Goal: Task Accomplishment & Management: Manage account settings

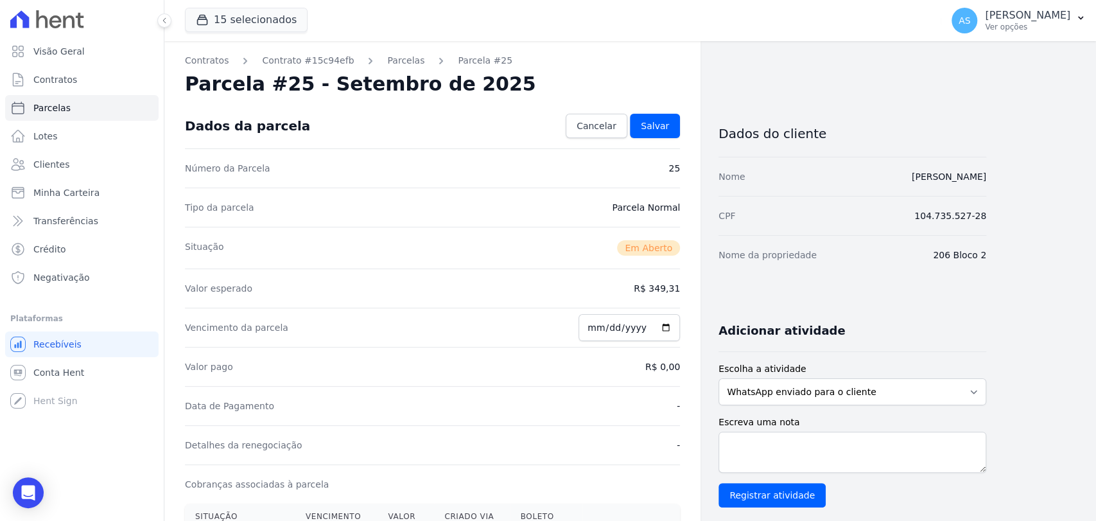
scroll to position [300, 0]
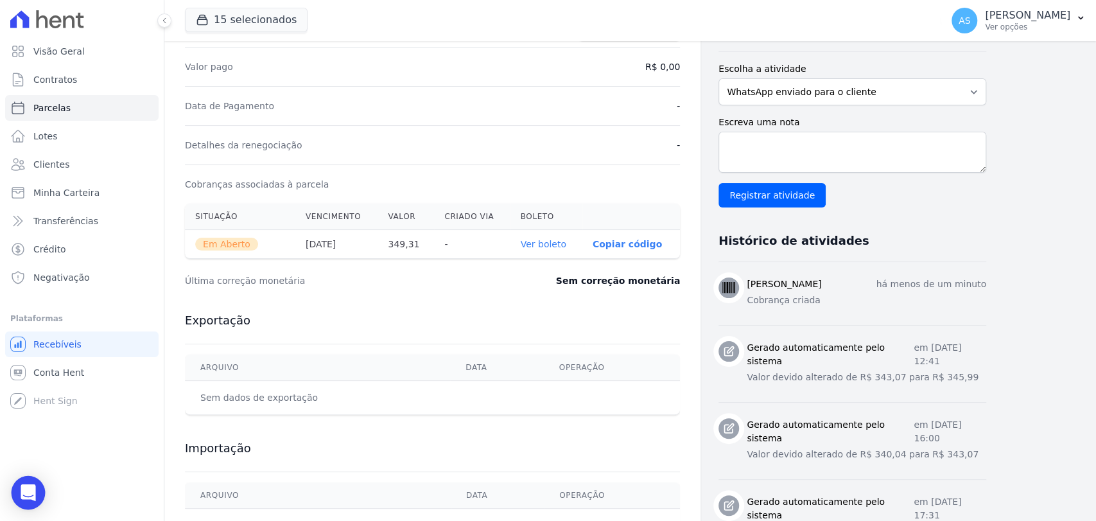
click at [22, 499] on icon "Open Intercom Messenger" at bounding box center [28, 492] width 17 height 17
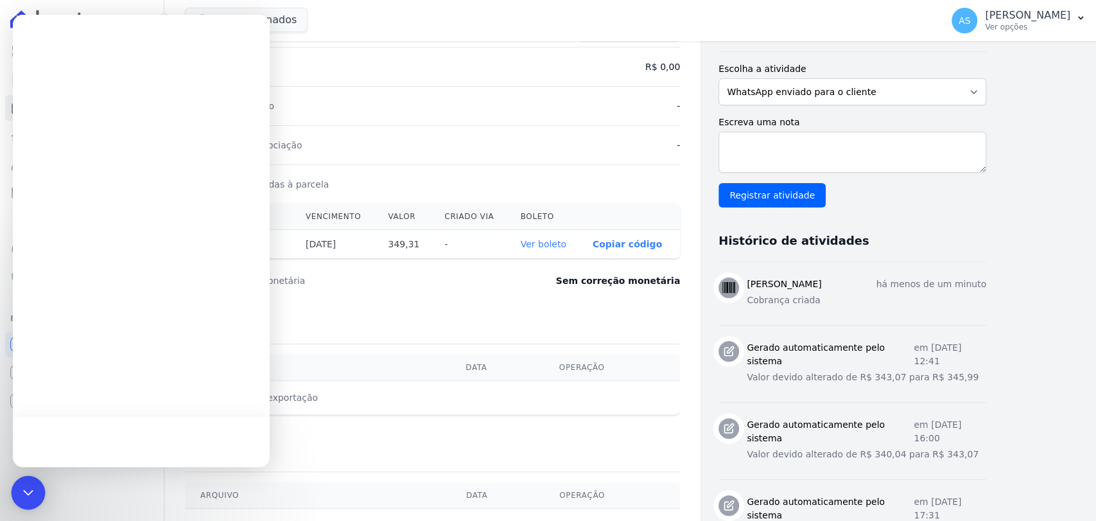
scroll to position [0, 0]
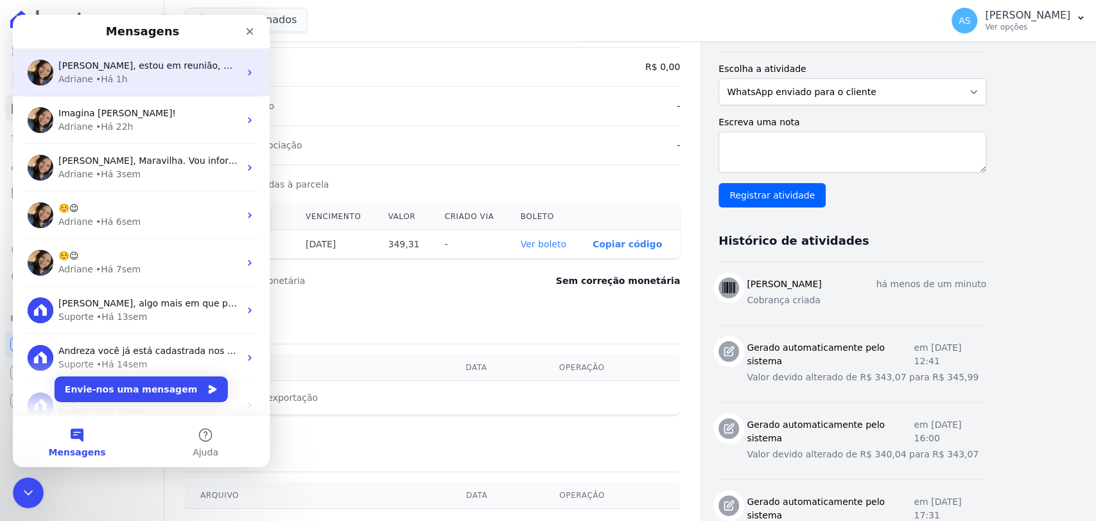
click at [126, 81] on div "Adriane • Há 1h" at bounding box center [148, 79] width 181 height 13
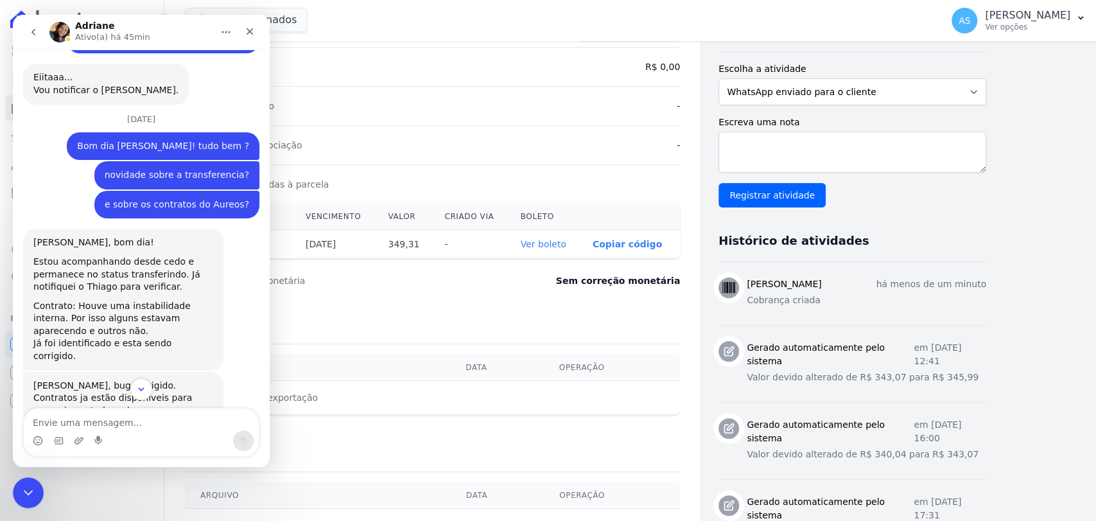
scroll to position [2034, 0]
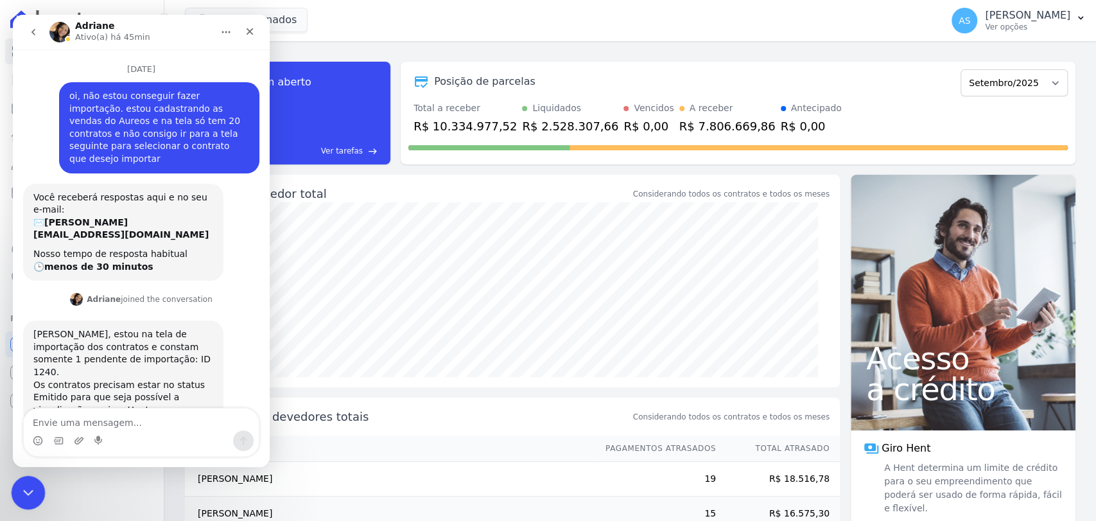
scroll to position [1216, 0]
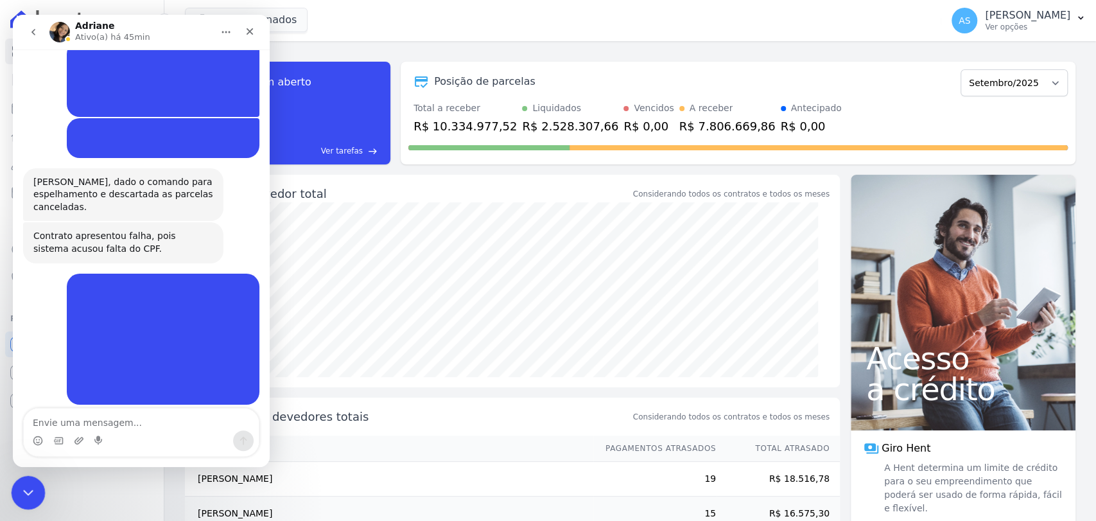
click at [22, 485] on icon "Fechar mensagem da Intercom" at bounding box center [26, 490] width 15 height 15
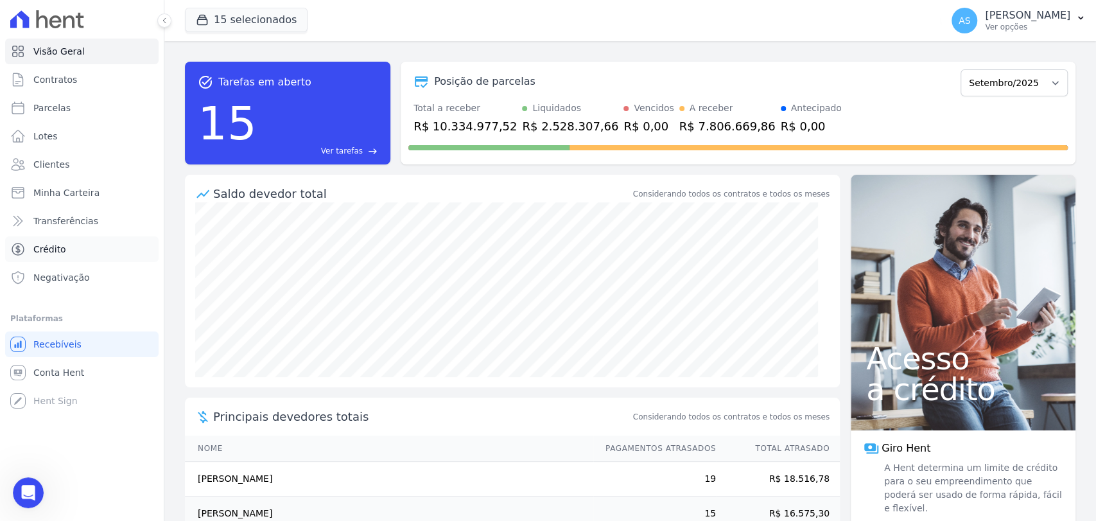
scroll to position [2034, 0]
click at [56, 191] on span "Minha Carteira" at bounding box center [66, 192] width 66 height 13
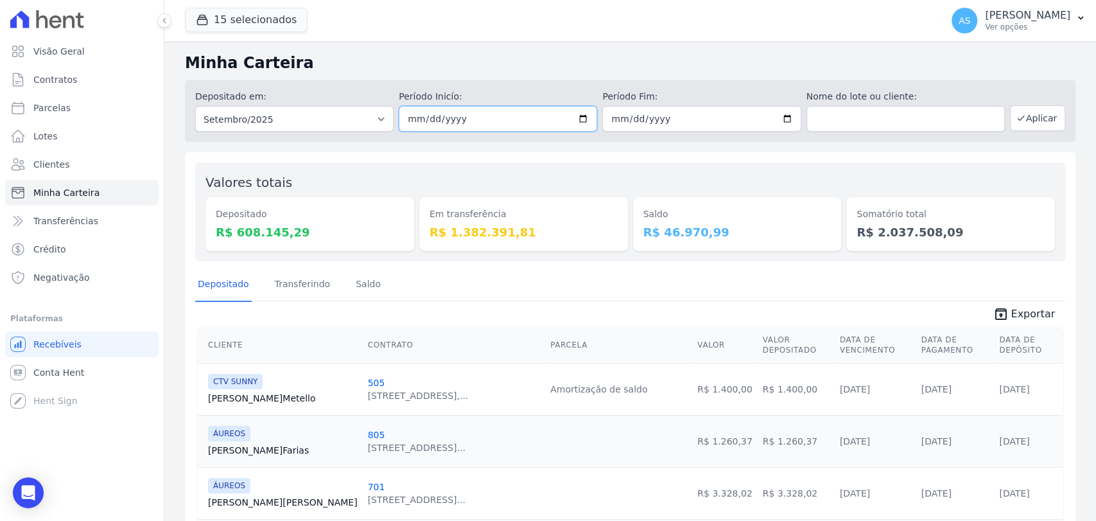
click at [580, 114] on input "2025-09-01" at bounding box center [498, 119] width 198 height 26
type input "[DATE]"
click at [1028, 125] on button "Aplicar" at bounding box center [1037, 118] width 55 height 26
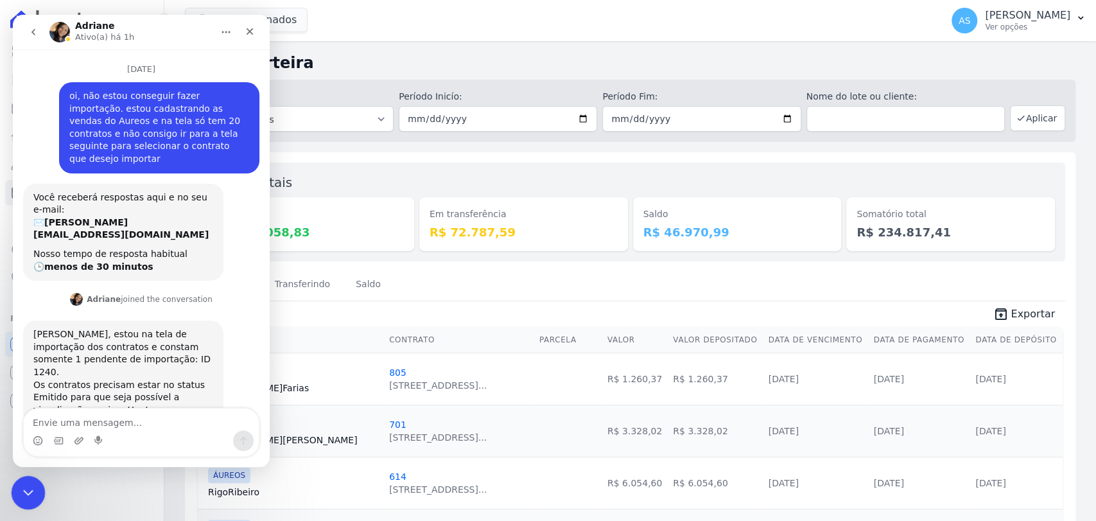
scroll to position [1216, 0]
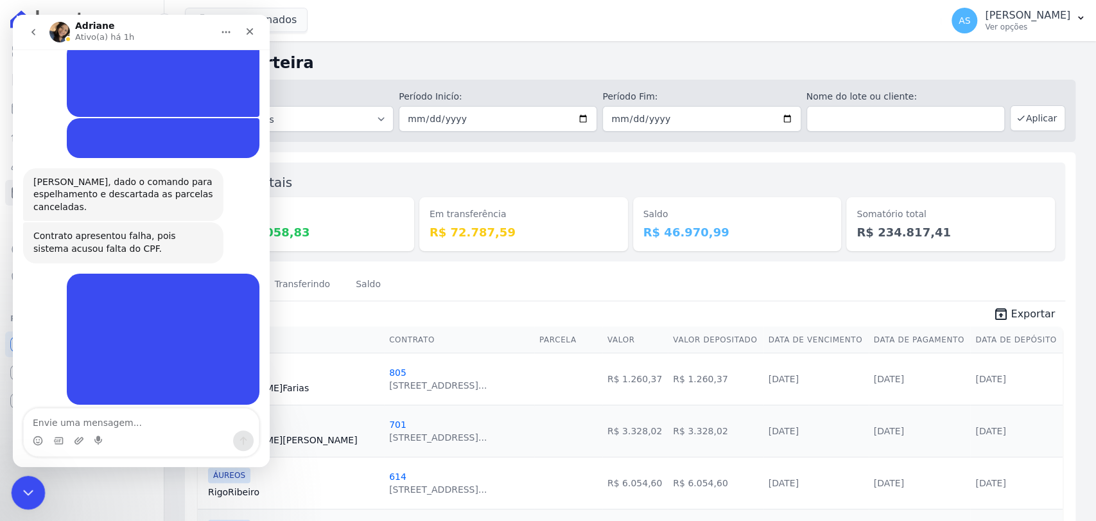
click at [31, 490] on icon "Fechar mensagem da Intercom" at bounding box center [26, 490] width 15 height 15
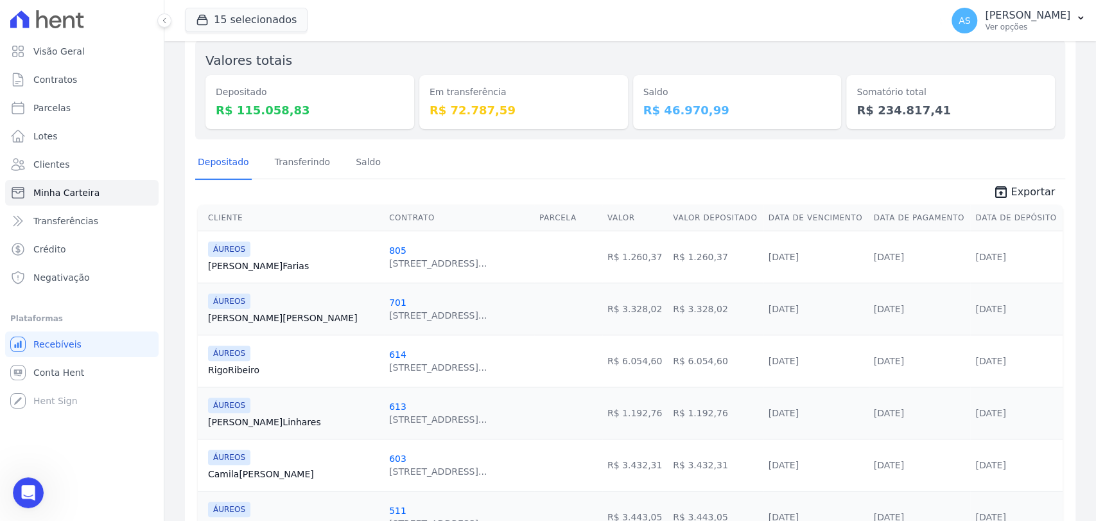
scroll to position [0, 0]
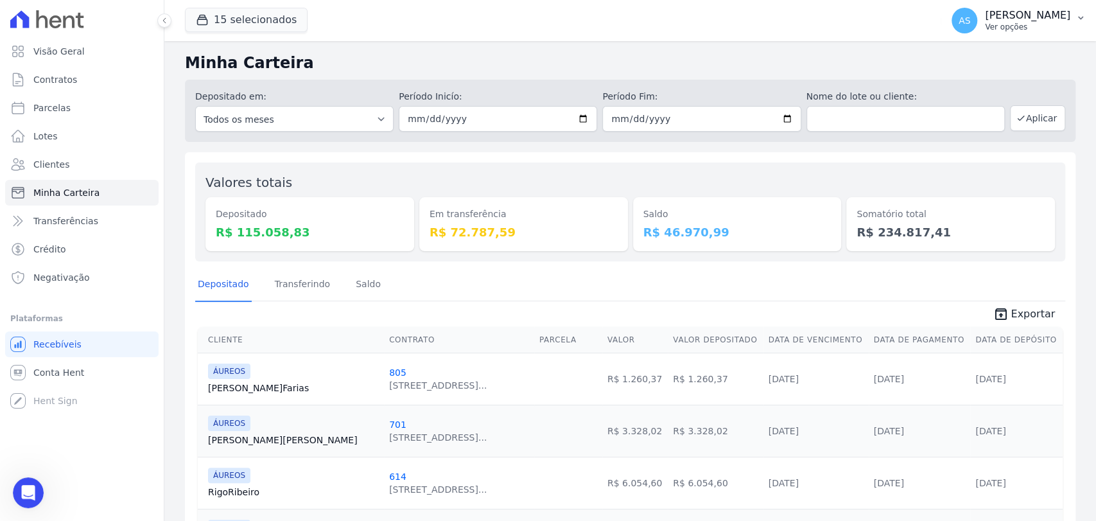
click at [1068, 19] on p "[PERSON_NAME]" at bounding box center [1027, 15] width 85 height 13
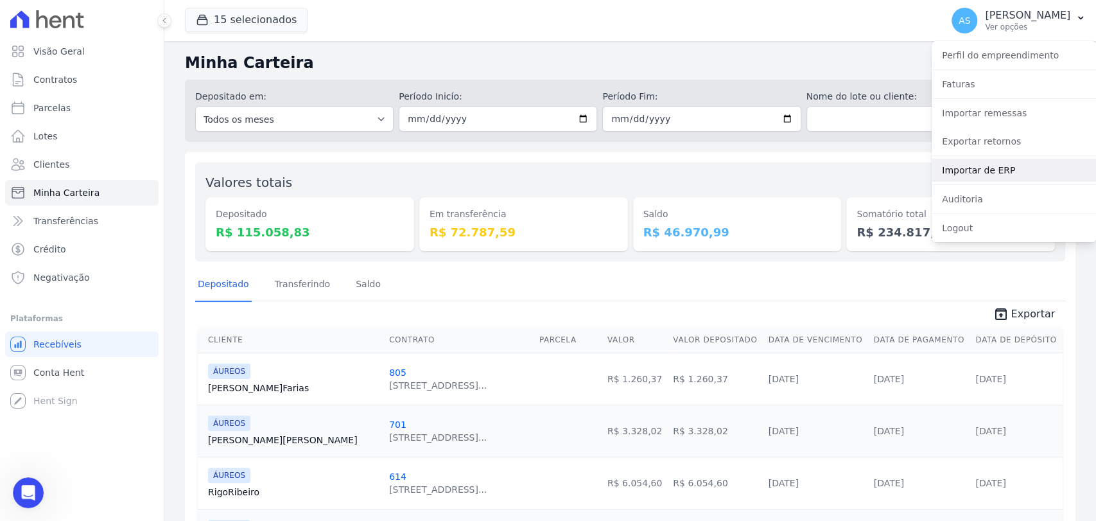
click at [965, 167] on link "Importar de ERP" at bounding box center [1013, 170] width 164 height 23
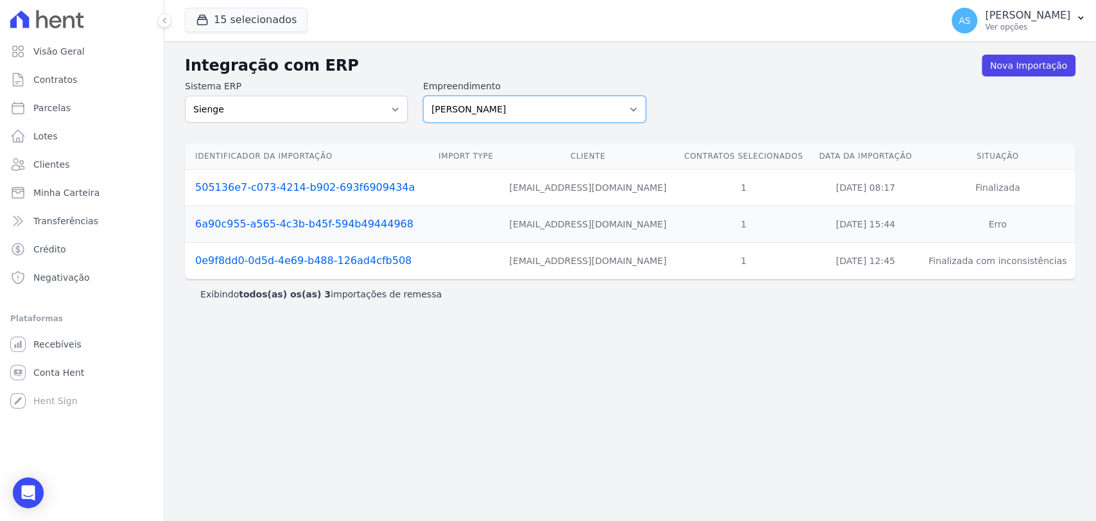
click at [638, 106] on select "[PERSON_NAME] Art Prime - [PERSON_NAME] Unique CTV Beat Residencial CTV Mob CTV…" at bounding box center [534, 109] width 223 height 27
select select "9db4d767-ec98-4519-aed7-f9568aa0b04c"
click at [423, 96] on select "[PERSON_NAME] Art Prime - [PERSON_NAME] Unique CTV Beat Residencial CTV Mob CTV…" at bounding box center [534, 109] width 223 height 27
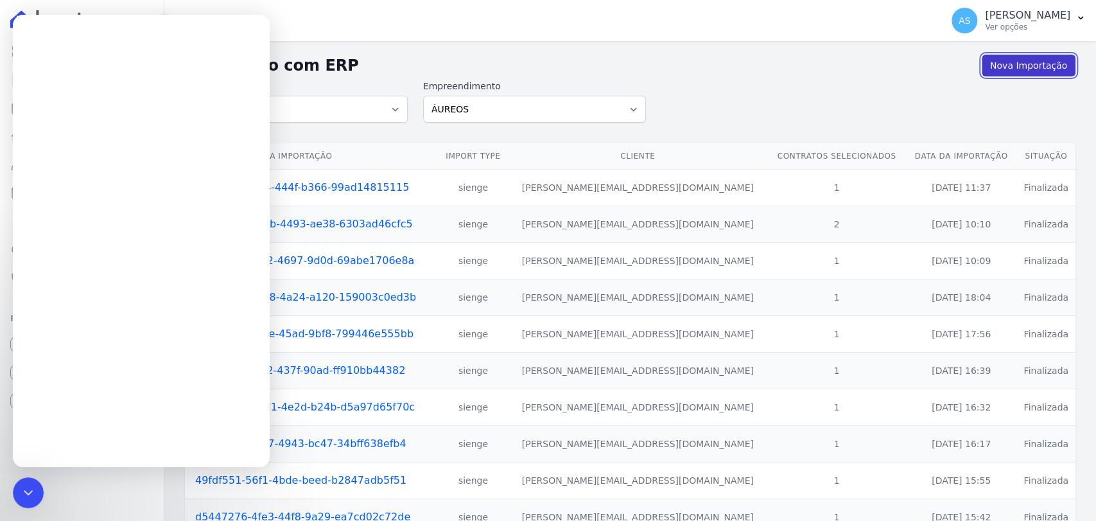
click at [1008, 69] on link "Nova Importação" at bounding box center [1029, 66] width 94 height 22
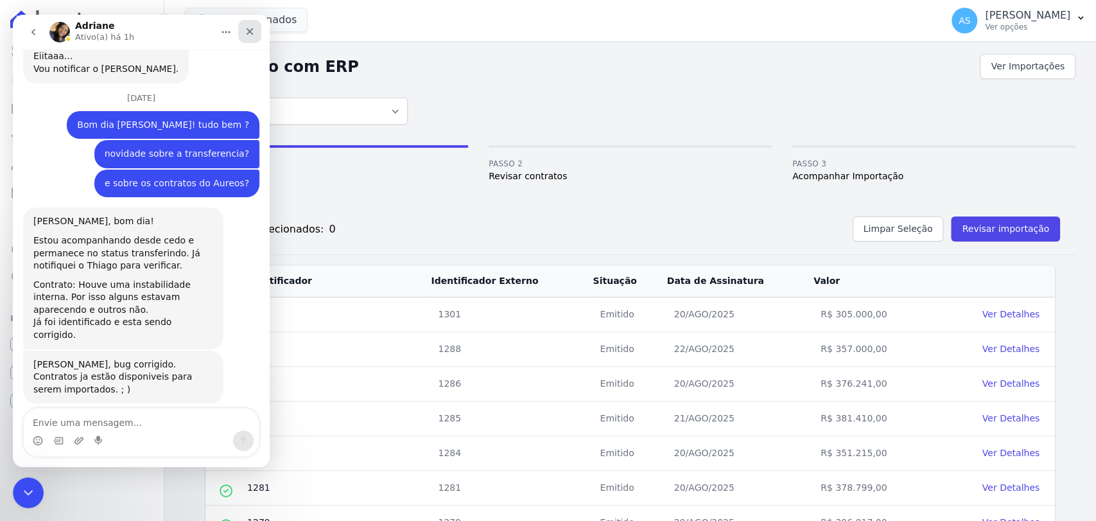
scroll to position [2034, 0]
click at [250, 31] on icon "Fechar" at bounding box center [250, 31] width 7 height 7
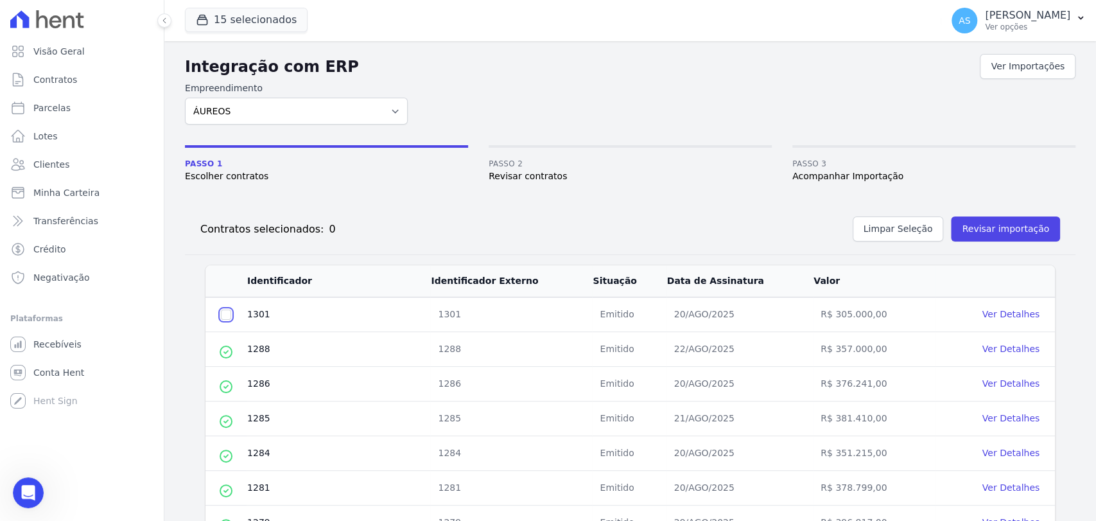
click at [225, 313] on input "checkbox" at bounding box center [226, 314] width 10 height 10
checkbox input "true"
click at [1000, 228] on button "Revisar importação" at bounding box center [1005, 228] width 109 height 25
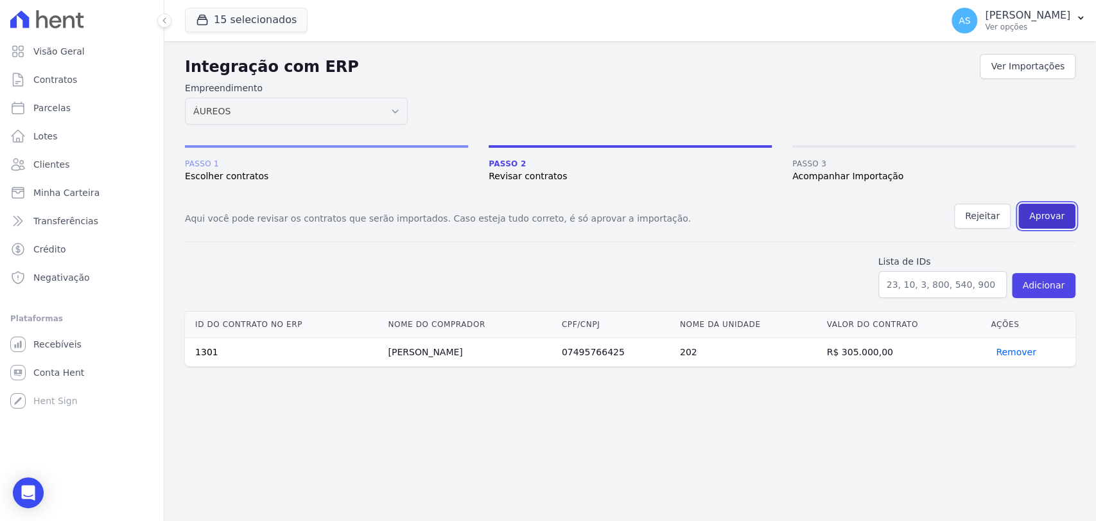
click at [1044, 212] on button "Aprovar" at bounding box center [1046, 215] width 57 height 25
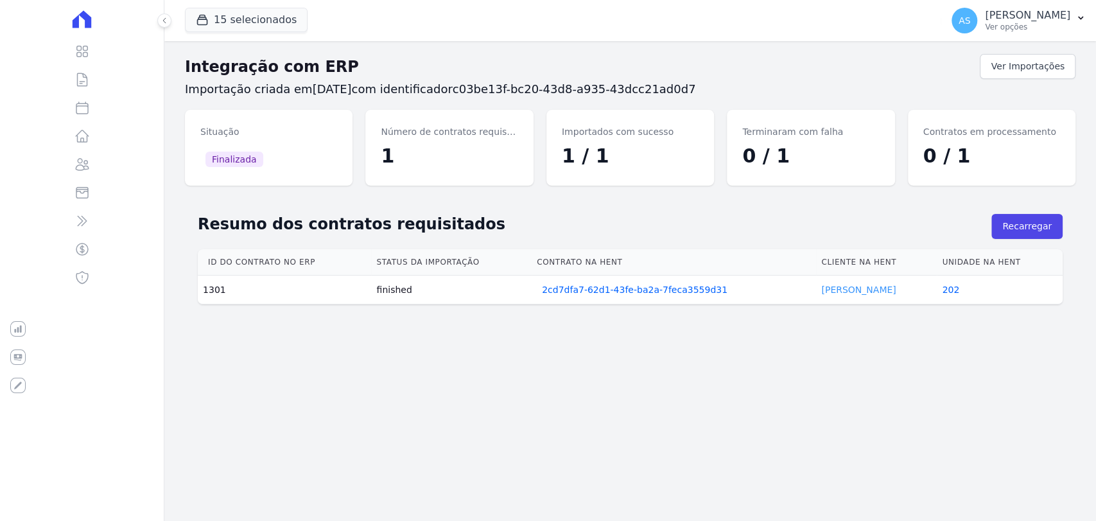
click at [857, 290] on link "DIEGO NASCIMENTO" at bounding box center [858, 289] width 74 height 10
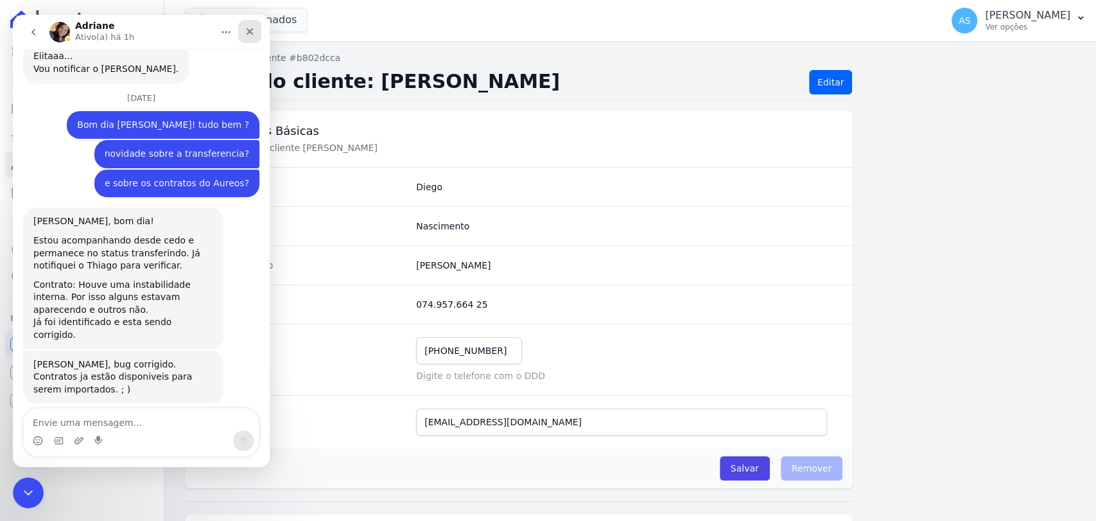
scroll to position [2034, 0]
click at [249, 39] on div "Fechar" at bounding box center [249, 31] width 23 height 23
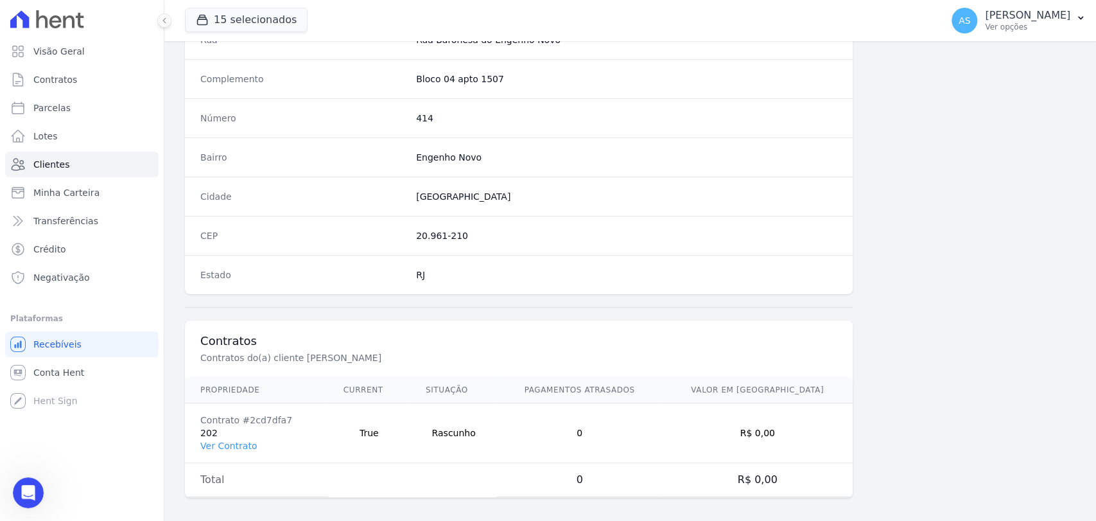
scroll to position [678, 0]
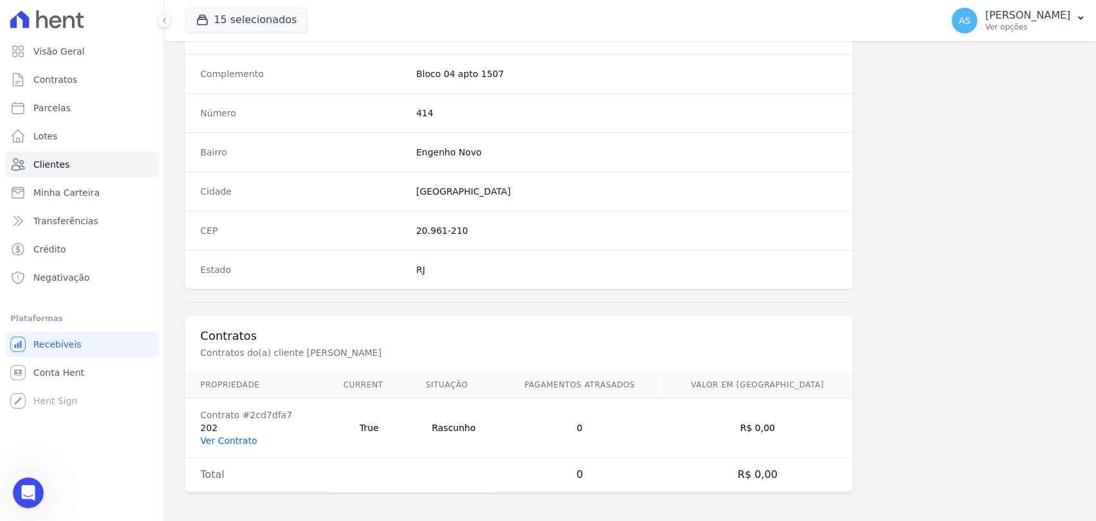
click at [213, 435] on link "Ver Contrato" at bounding box center [228, 440] width 56 height 10
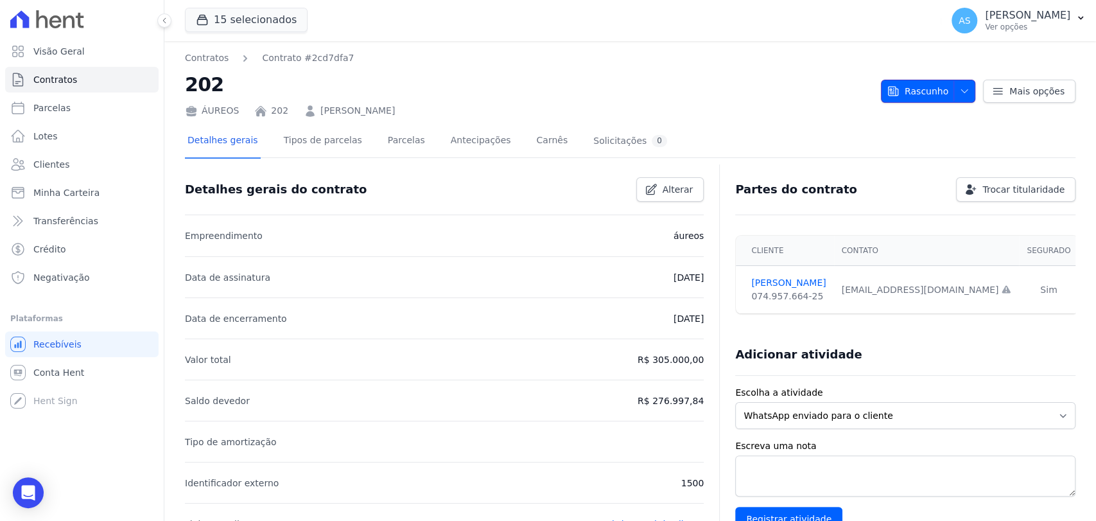
click at [959, 89] on icon "button" at bounding box center [964, 91] width 10 height 10
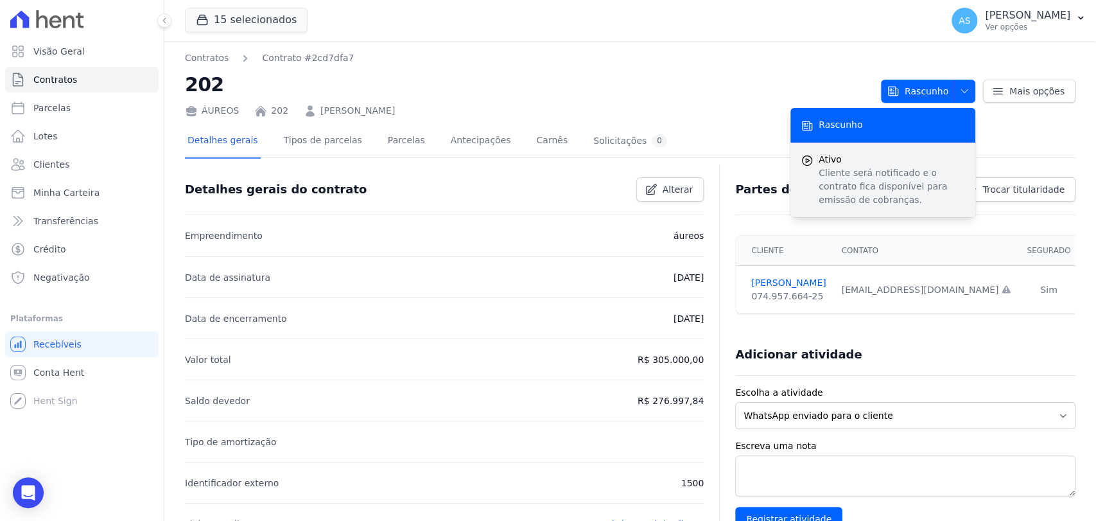
click at [818, 183] on p "Cliente será notificado e o contrato fica disponível para emissão de cobranças." at bounding box center [891, 186] width 146 height 40
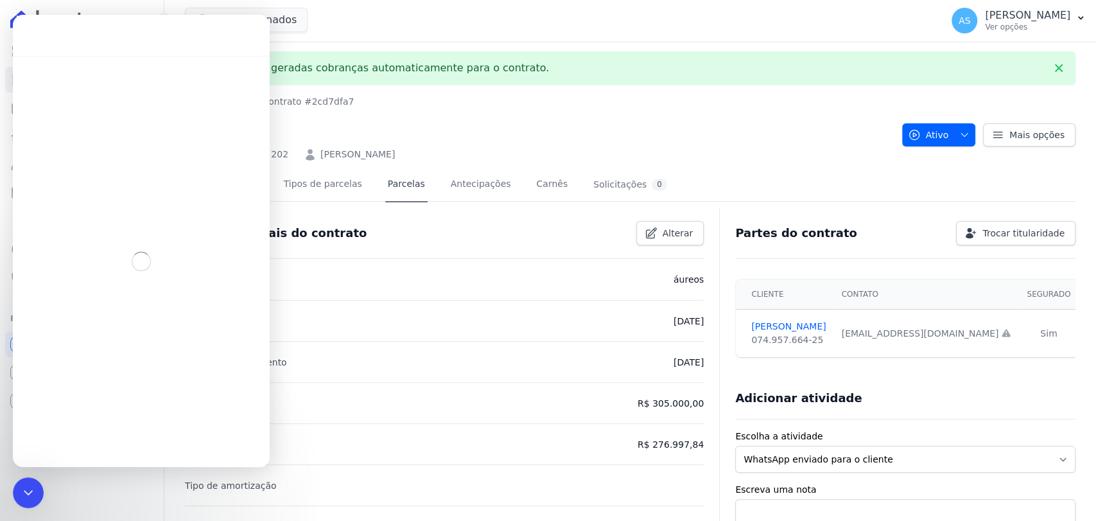
scroll to position [1216, 0]
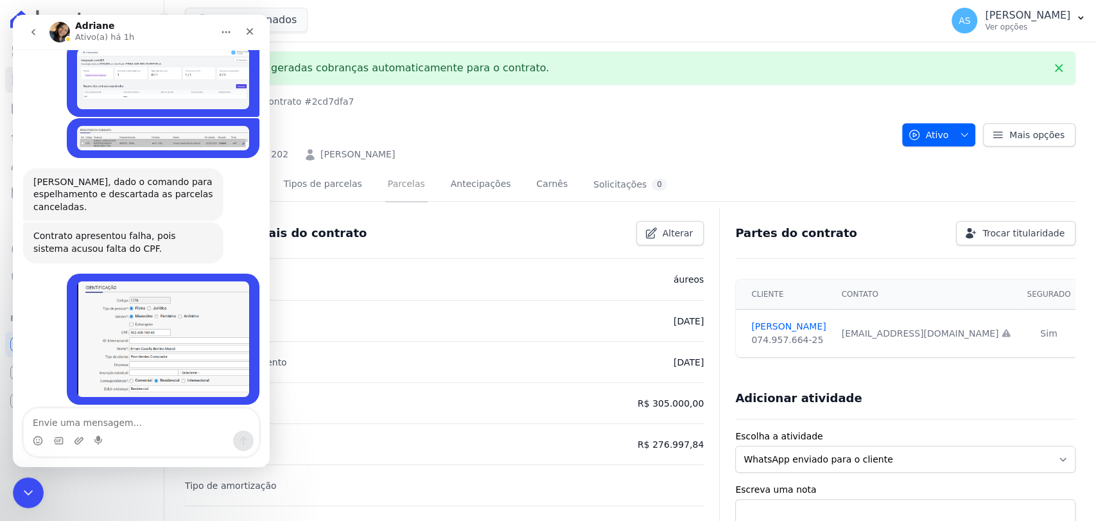
click at [388, 187] on link "Parcelas" at bounding box center [406, 185] width 42 height 34
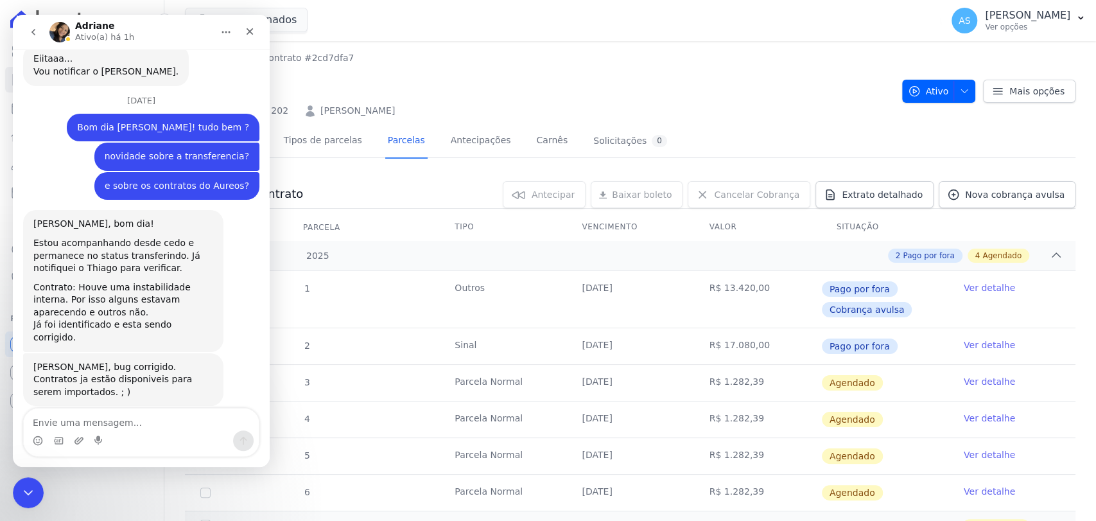
scroll to position [2034, 0]
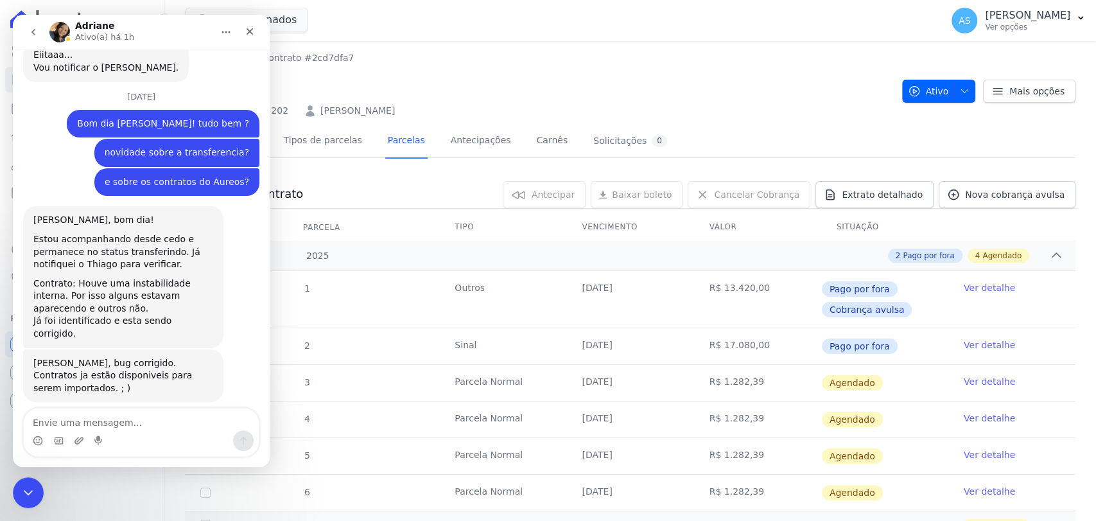
click at [56, 424] on textarea "Envie uma mensagem..." at bounding box center [141, 419] width 235 height 22
type textarea "obrigada , fico no aguardo"
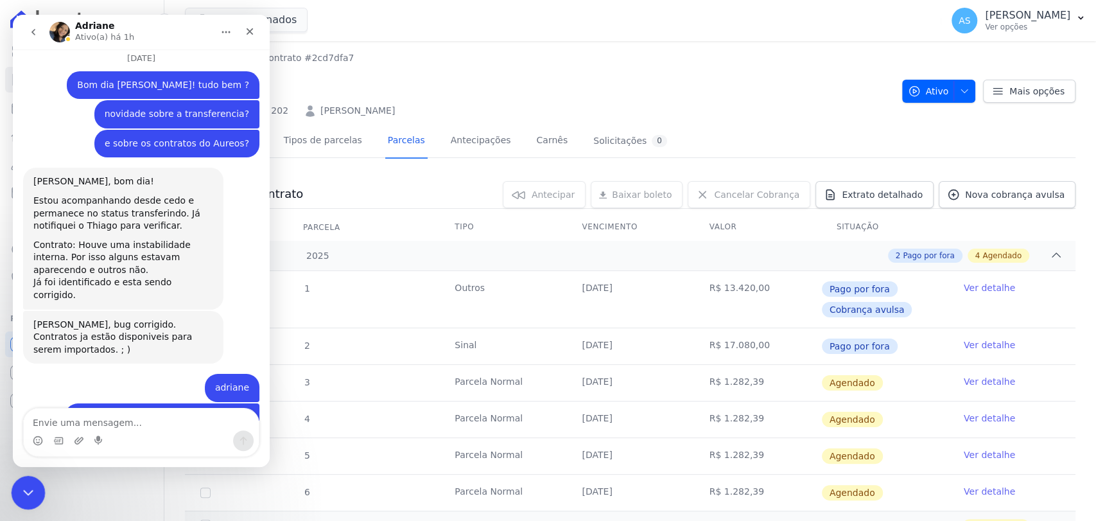
click at [15, 492] on div "Fechar mensagem da Intercom" at bounding box center [26, 490] width 31 height 31
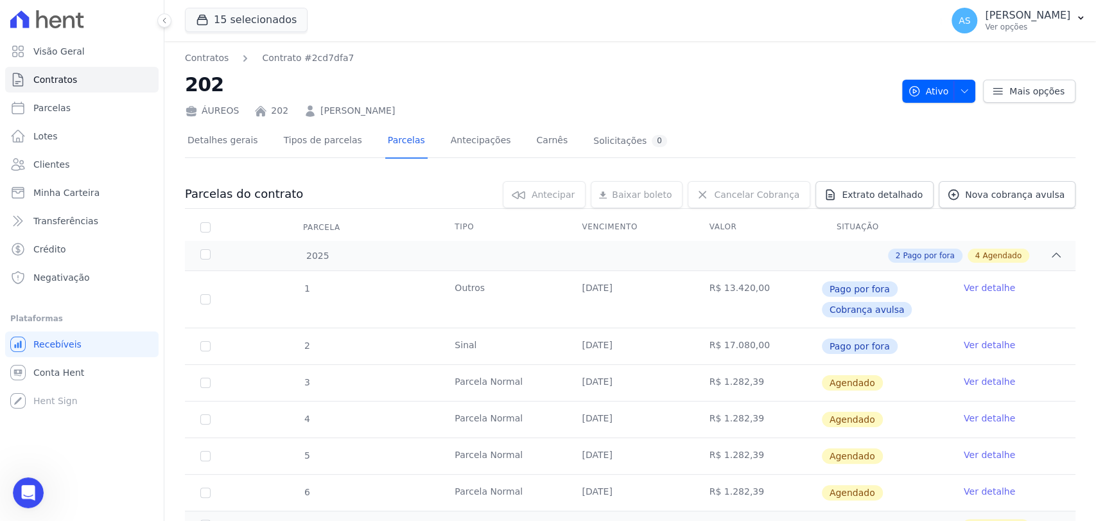
click at [964, 381] on link "Ver detalhe" at bounding box center [989, 381] width 51 height 13
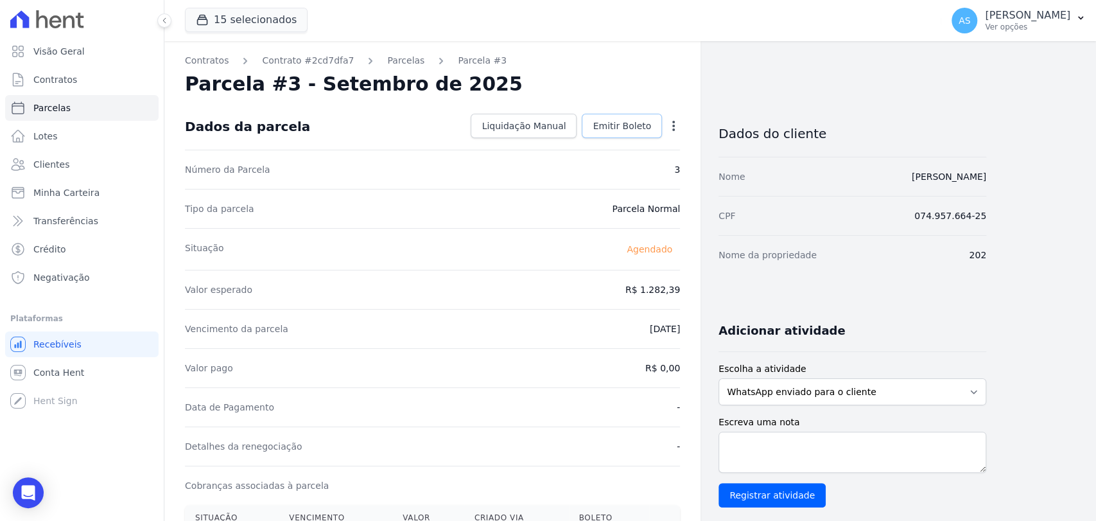
click at [633, 119] on span "Emitir Boleto" at bounding box center [622, 125] width 58 height 13
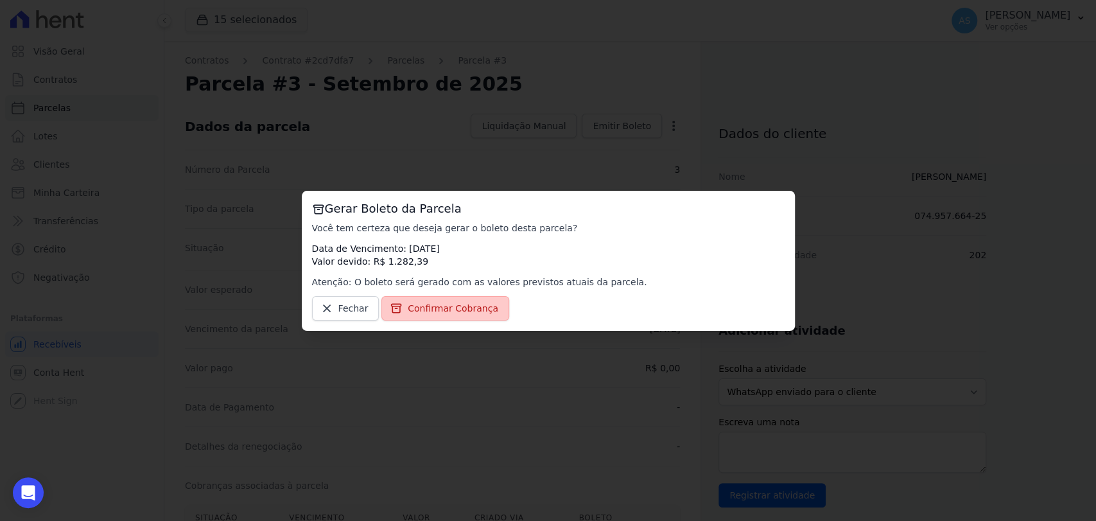
click at [443, 312] on span "Confirmar Cobrança" at bounding box center [453, 308] width 91 height 13
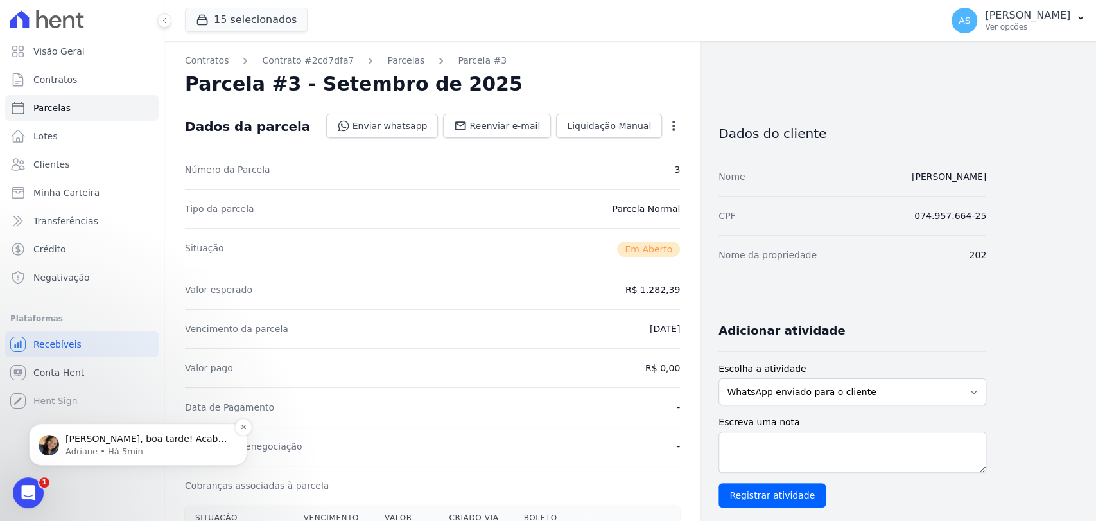
click at [118, 442] on p "Andreza, boa tarde! Acabei de retornar do almoço e confirmei o status: infelizm…" at bounding box center [148, 439] width 166 height 13
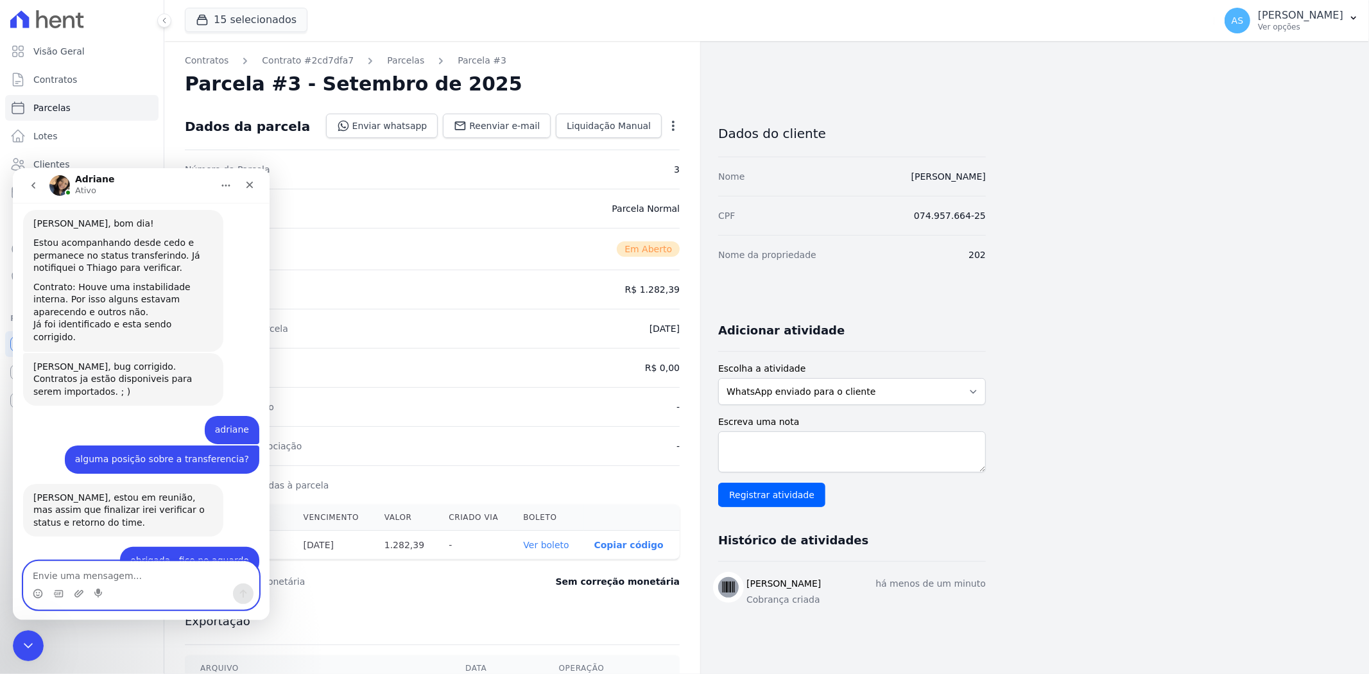
scroll to position [2181, 0]
click at [225, 187] on icon "Início" at bounding box center [226, 185] width 10 height 10
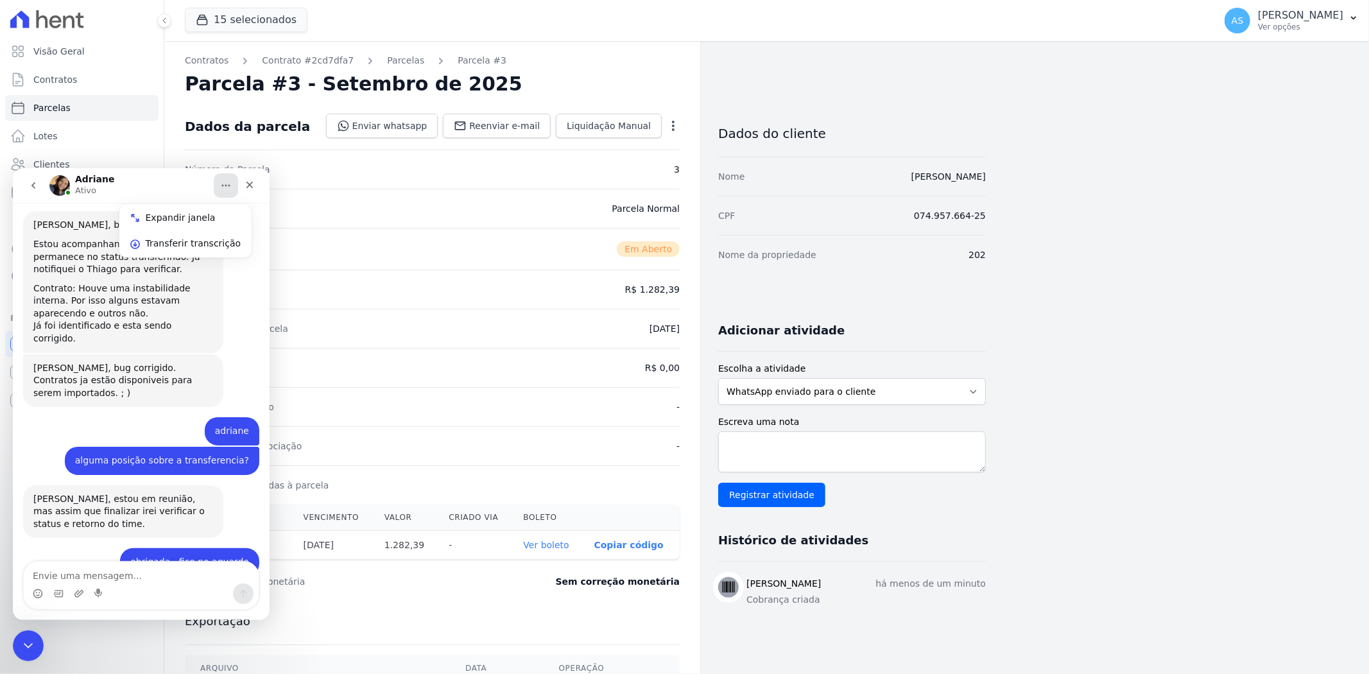
click at [183, 222] on div "Expandir janela" at bounding box center [194, 217] width 96 height 13
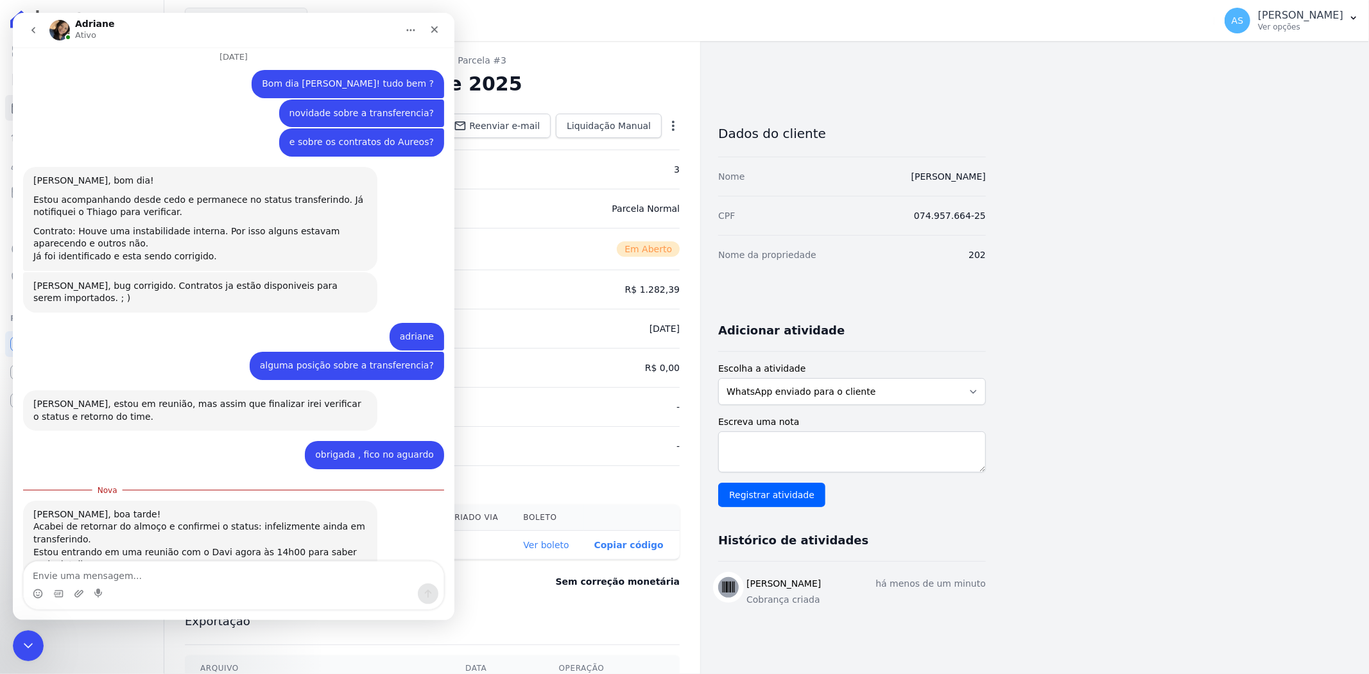
scroll to position [1738, 0]
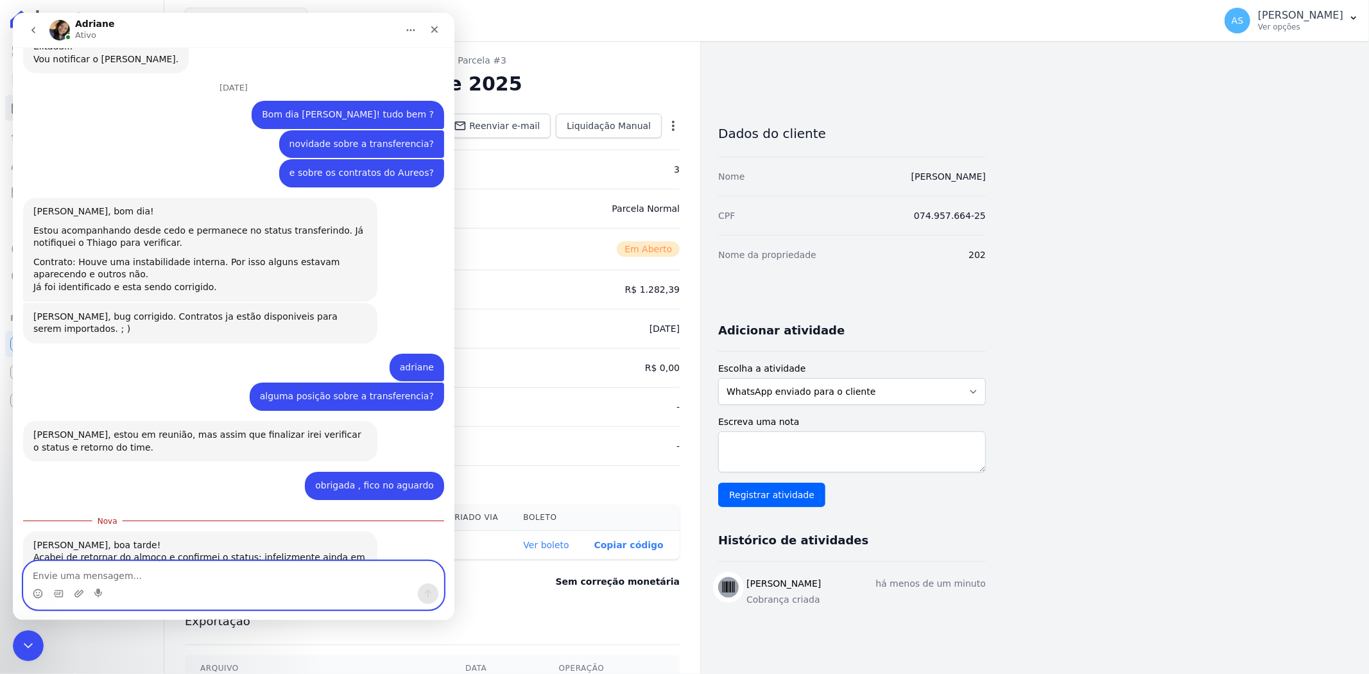
click at [51, 520] on textarea "Envie uma mensagem..." at bounding box center [234, 573] width 420 height 22
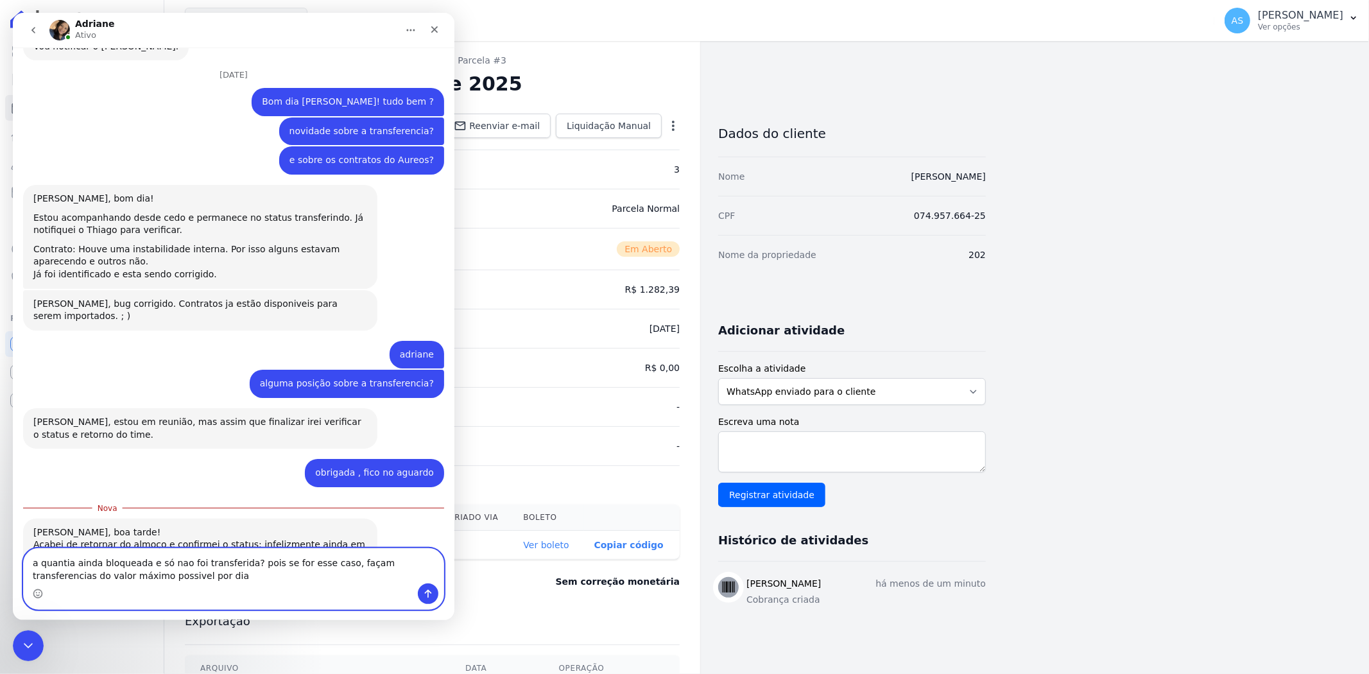
click at [386, 520] on textarea "a quantia ainda bloqueada e só nao foi transferida? pois se for esse caso, faça…" at bounding box center [234, 566] width 420 height 35
click at [107, 520] on textarea "a quantia ainda bloqueada e só nao foi transferida? pois se for esse caso, faça…" at bounding box center [234, 566] width 420 height 35
click at [109, 520] on textarea "a quantia ainda bloqueada e só nao foi transferida? pois se for esse caso, faça…" at bounding box center [234, 566] width 420 height 35
click at [171, 520] on textarea "a quantia ainda bloqueada e só nao foi transferida? pois se for esse caso, faça…" at bounding box center [234, 566] width 420 height 35
click at [97, 520] on textarea "a quantia ainda bloqueada e só não foi transferida? pois se for esse caso, faça…" at bounding box center [234, 566] width 420 height 35
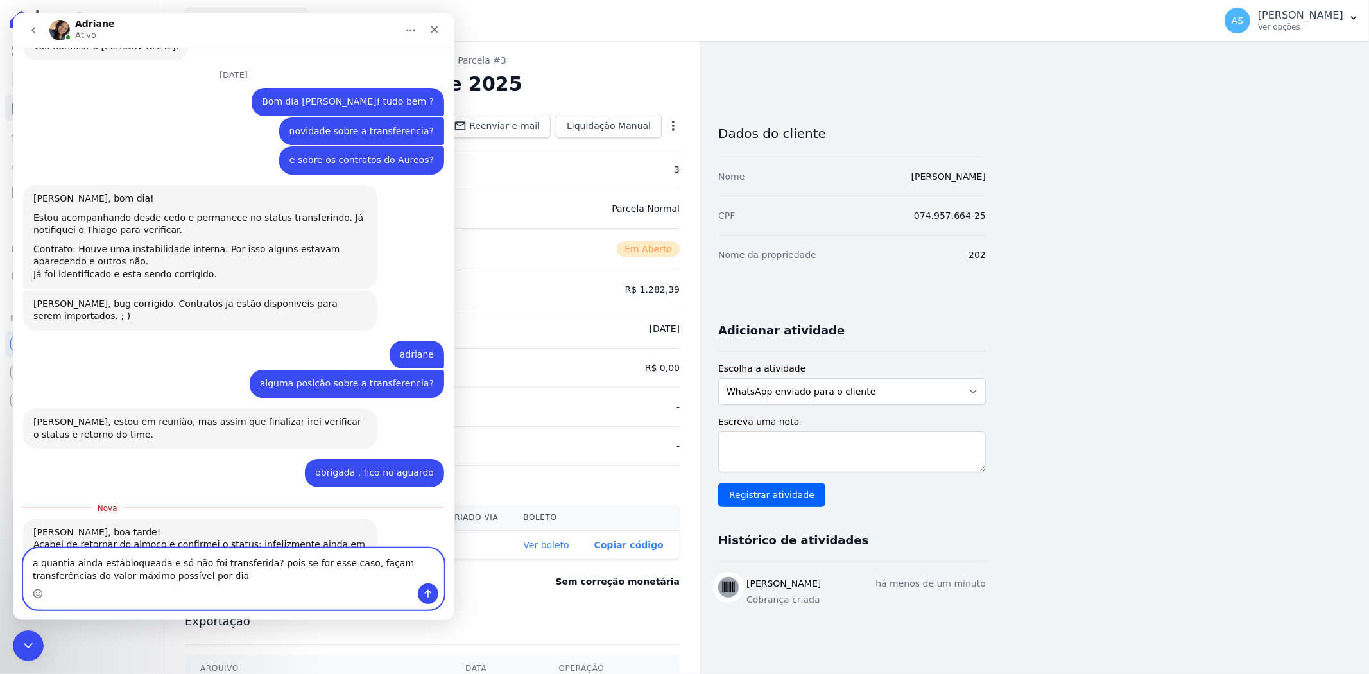
type textarea "a quantia ainda está bloqueada e só não foi transferida? pois se for esse caso,…"
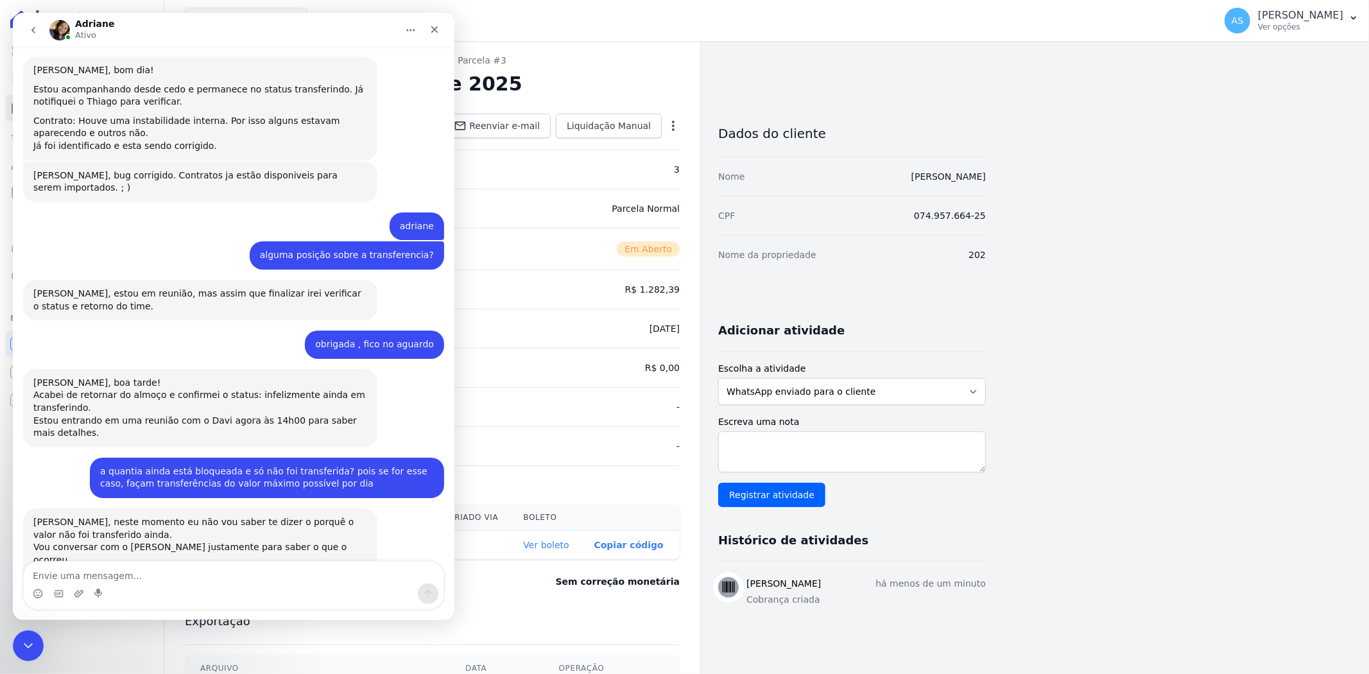
scroll to position [1882, 0]
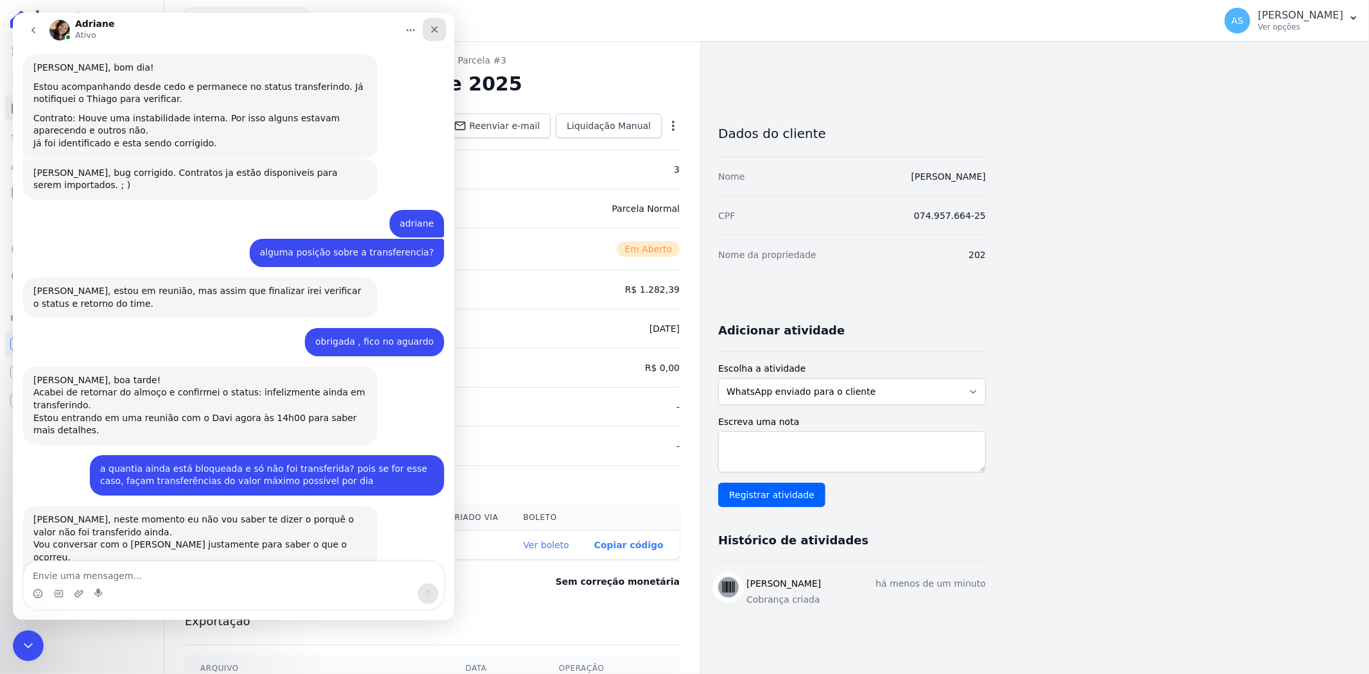
click at [437, 30] on icon "Fechar" at bounding box center [434, 29] width 10 height 10
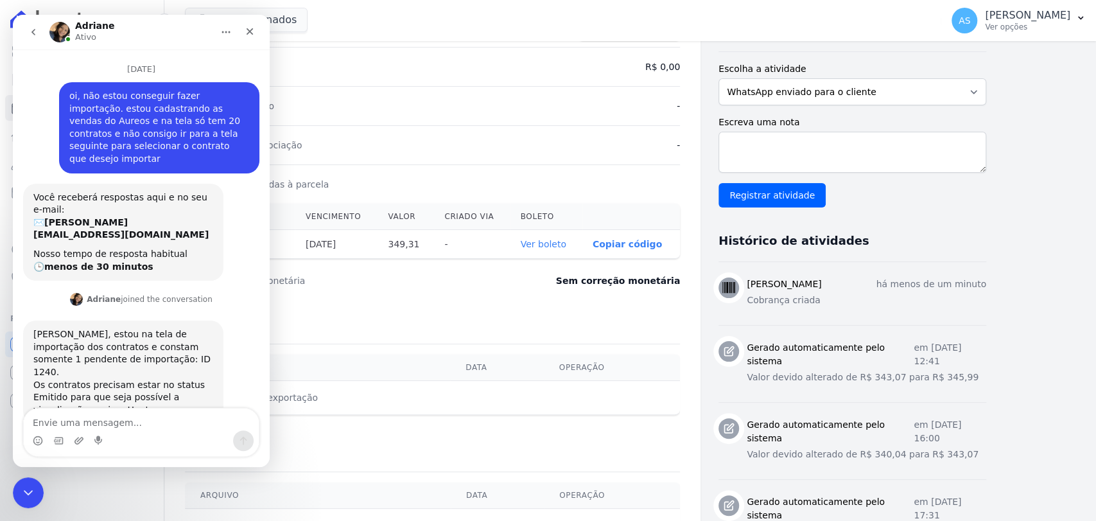
scroll to position [2161, 0]
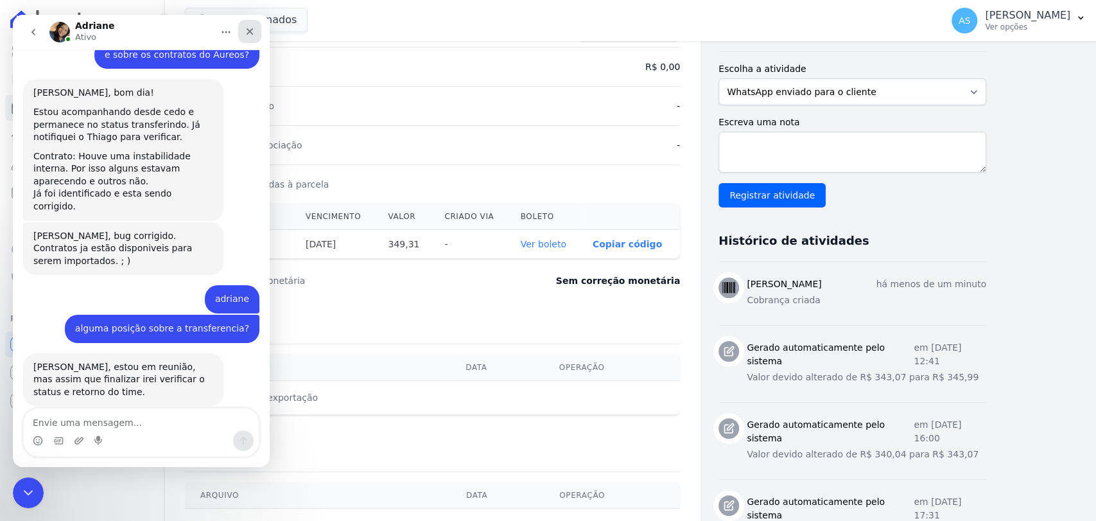
click at [247, 31] on icon "Fechar" at bounding box center [250, 31] width 10 height 10
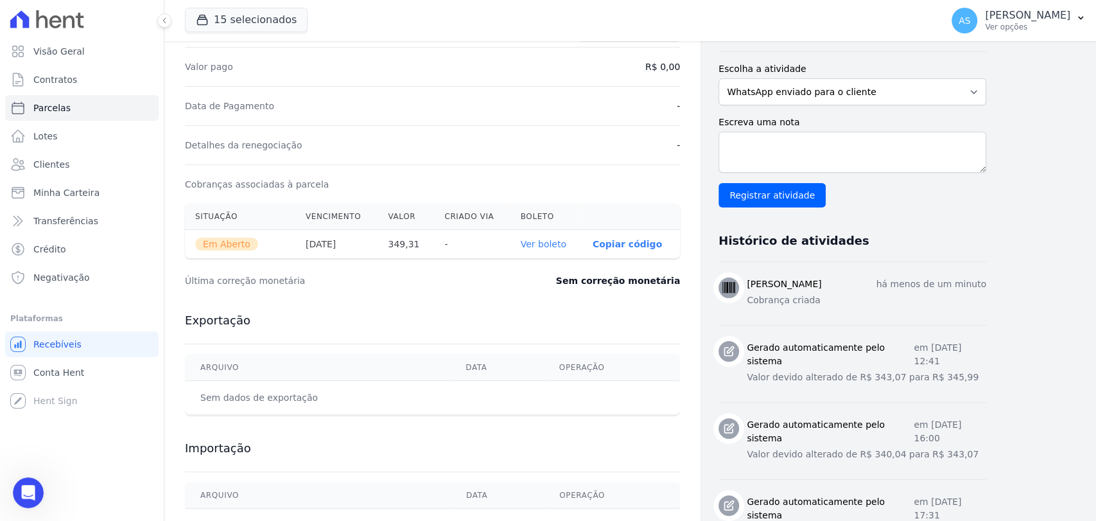
scroll to position [2414, 0]
click at [1080, 14] on icon "button" at bounding box center [1080, 18] width 10 height 10
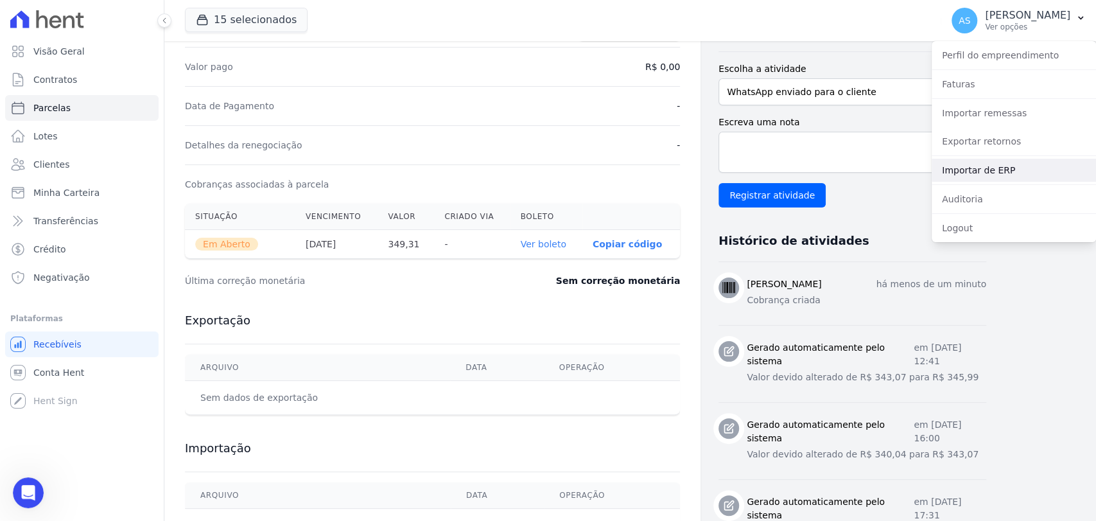
click at [957, 170] on link "Importar de ERP" at bounding box center [1013, 170] width 164 height 23
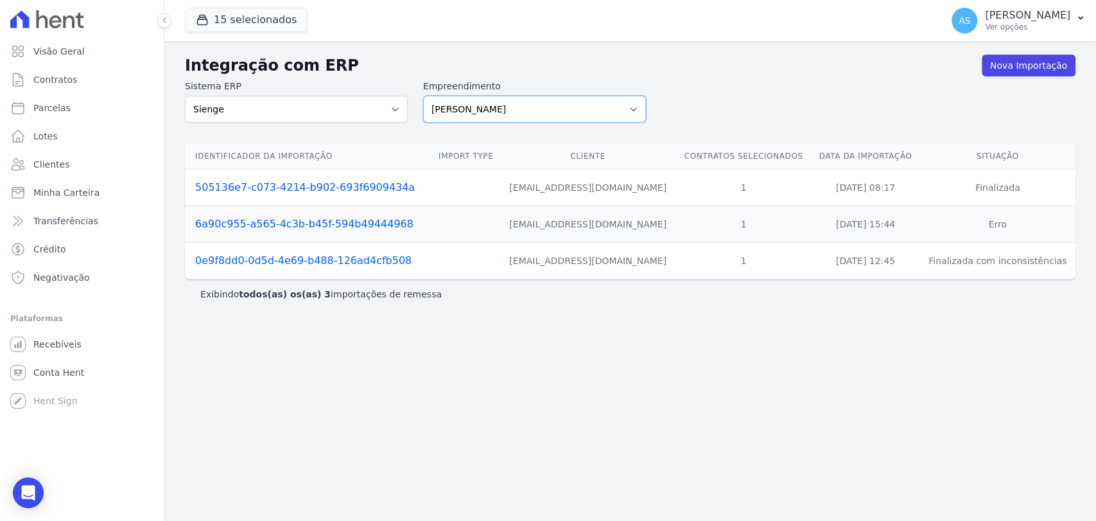
click at [633, 101] on select "[PERSON_NAME] Art Prime - [PERSON_NAME] Unique CTV Beat Residencial CTV Mob CTV…" at bounding box center [534, 109] width 223 height 27
select select "9db4d767-ec98-4519-aed7-f9568aa0b04c"
click at [423, 96] on select "[PERSON_NAME] Art Prime - [PERSON_NAME] Unique CTV Beat Residencial CTV Mob CTV…" at bounding box center [534, 109] width 223 height 27
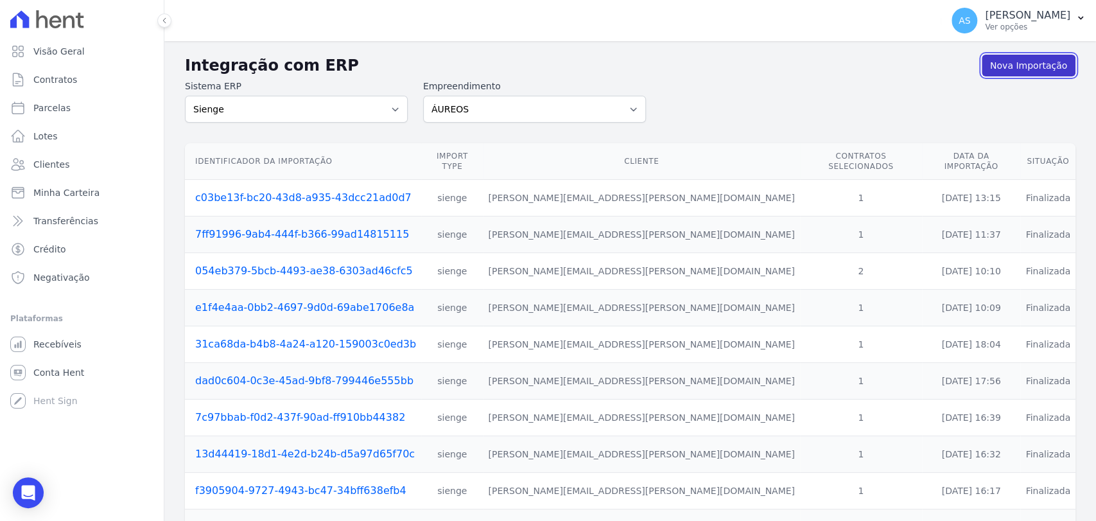
click at [1008, 62] on link "Nova Importação" at bounding box center [1029, 66] width 94 height 22
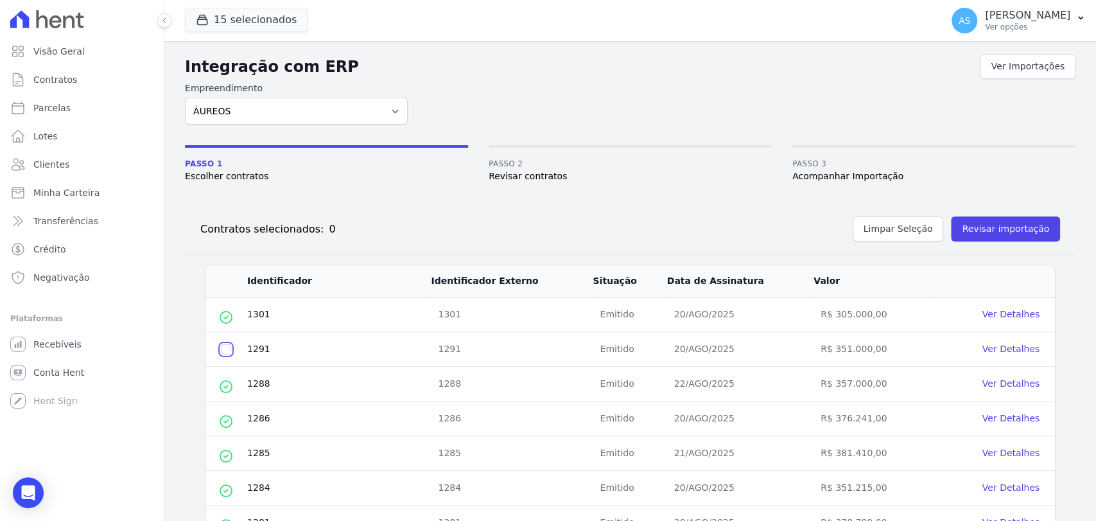
click at [227, 350] on input "checkbox" at bounding box center [226, 349] width 10 height 10
checkbox input "true"
click at [998, 224] on button "Revisar importação" at bounding box center [1005, 228] width 109 height 25
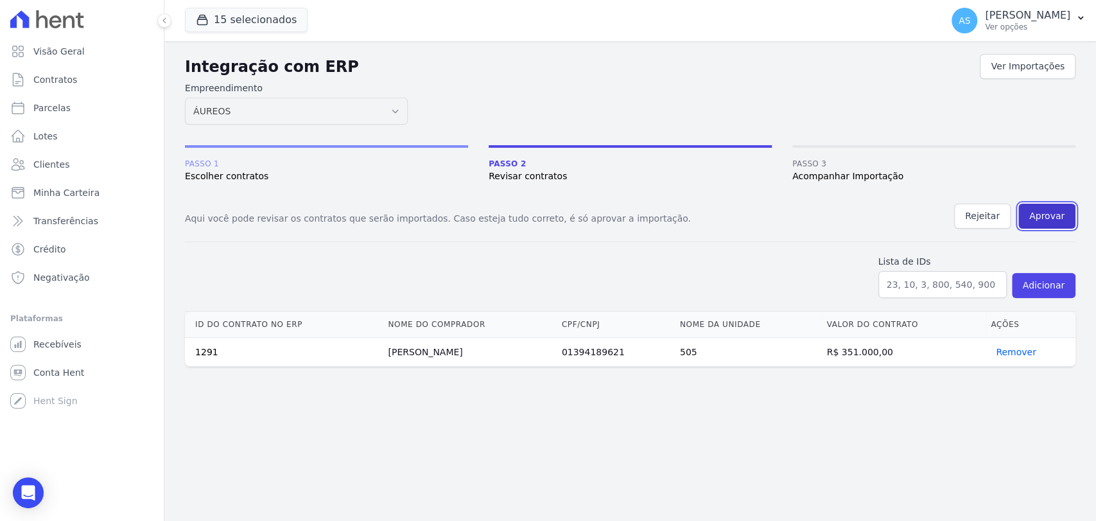
click at [1057, 214] on button "Aprovar" at bounding box center [1046, 215] width 57 height 25
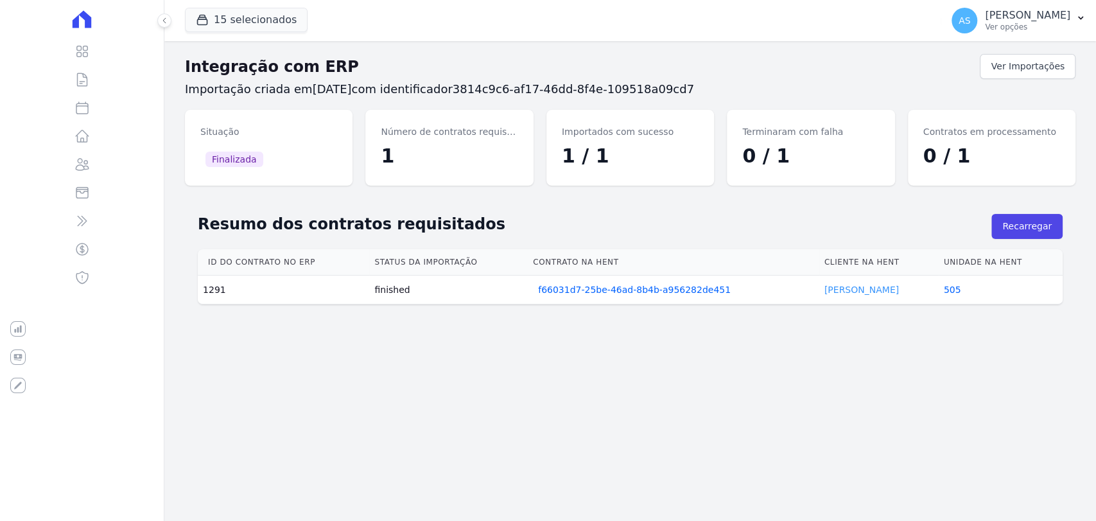
click at [853, 290] on link "Frederico Castro" at bounding box center [861, 289] width 74 height 10
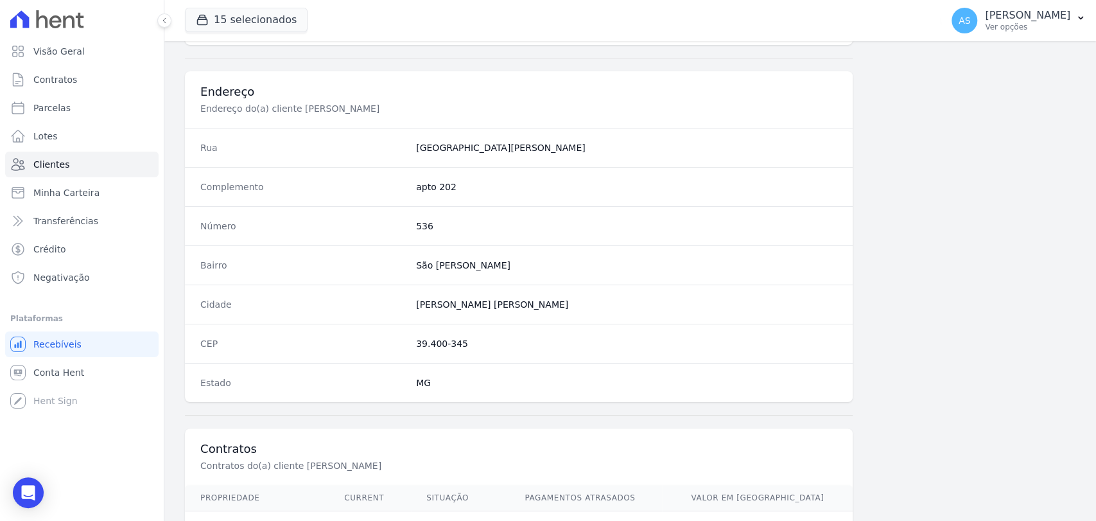
scroll to position [678, 0]
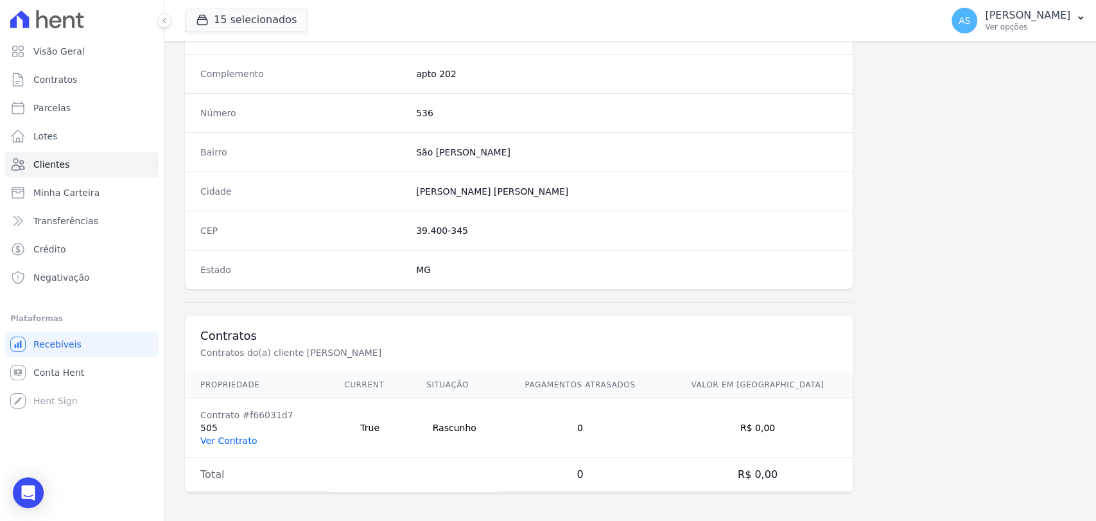
click at [210, 441] on link "Ver Contrato" at bounding box center [228, 440] width 56 height 10
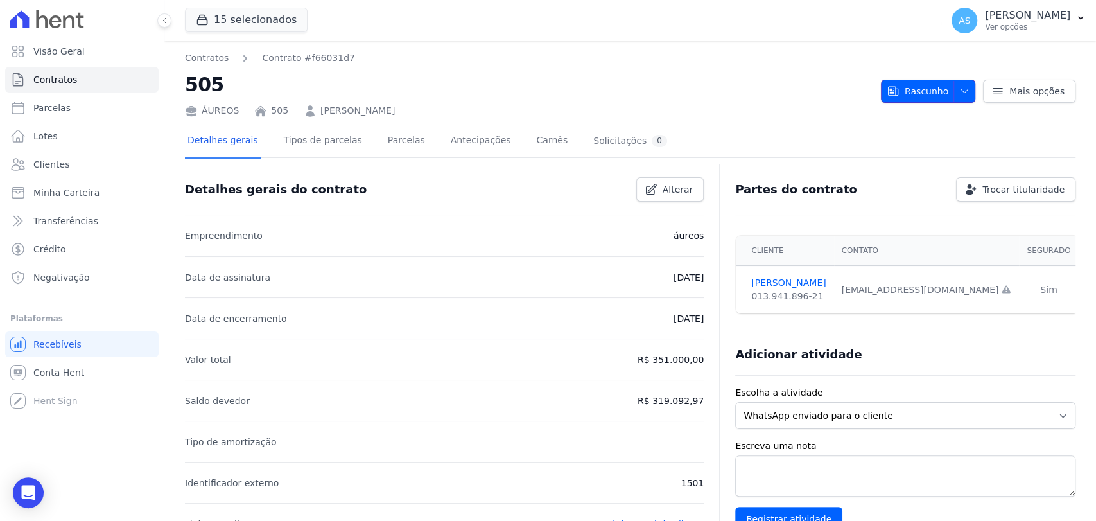
click at [961, 90] on icon "button" at bounding box center [964, 90] width 6 height 3
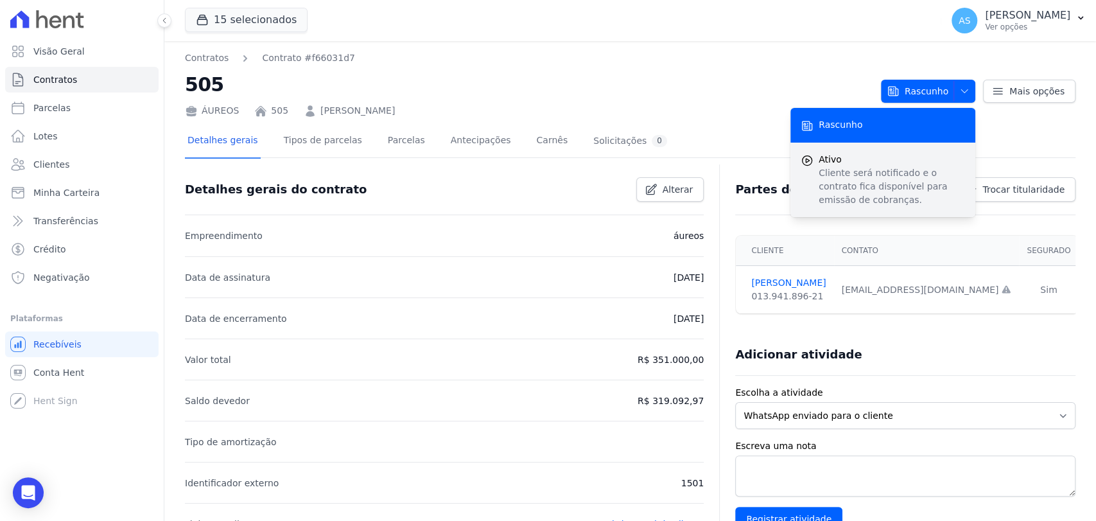
click at [861, 162] on span "Ativo" at bounding box center [891, 159] width 146 height 13
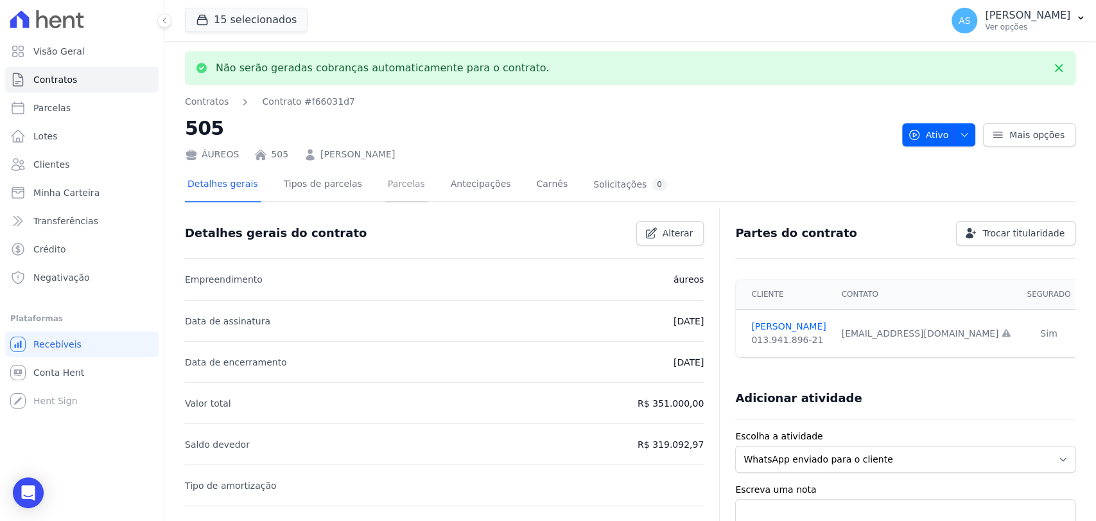
click at [385, 187] on link "Parcelas" at bounding box center [406, 185] width 42 height 34
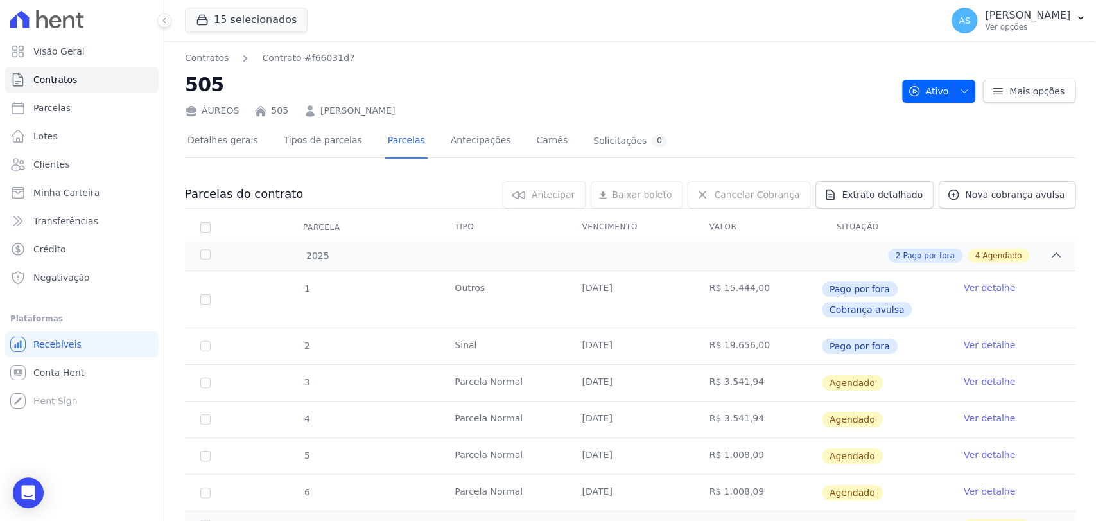
click at [985, 379] on link "Ver detalhe" at bounding box center [989, 381] width 51 height 13
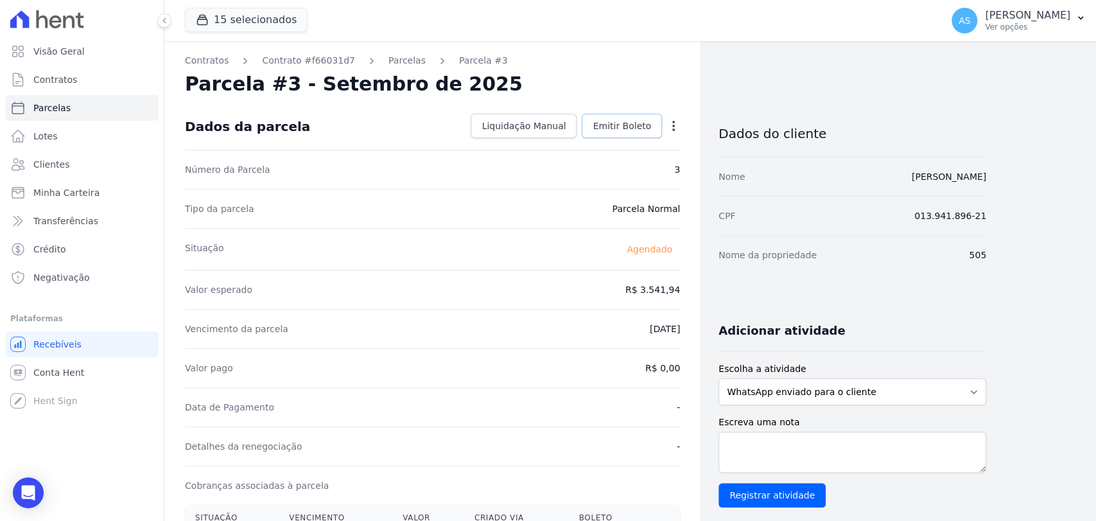
click at [614, 120] on span "Emitir Boleto" at bounding box center [622, 125] width 58 height 13
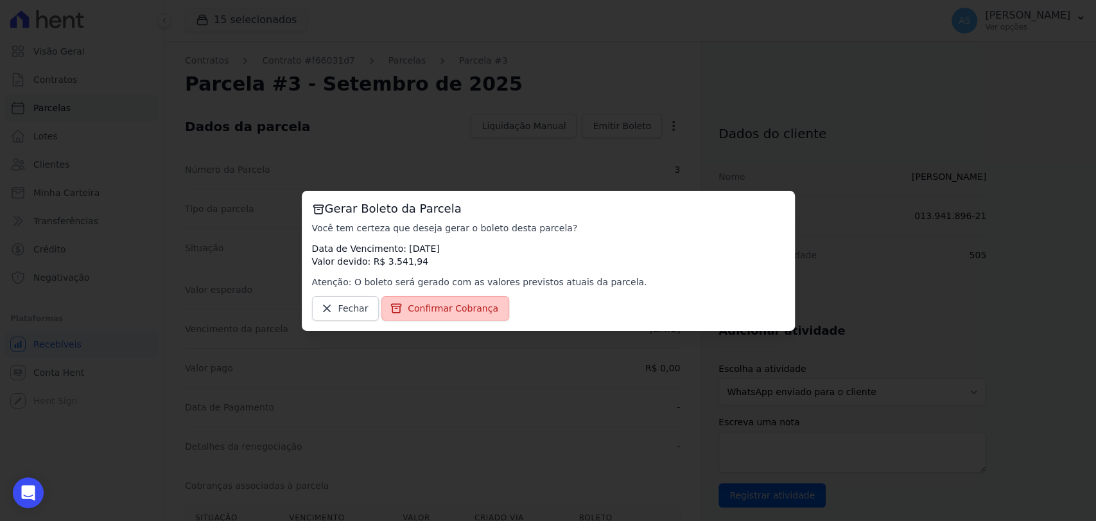
click at [457, 312] on span "Confirmar Cobrança" at bounding box center [453, 308] width 91 height 13
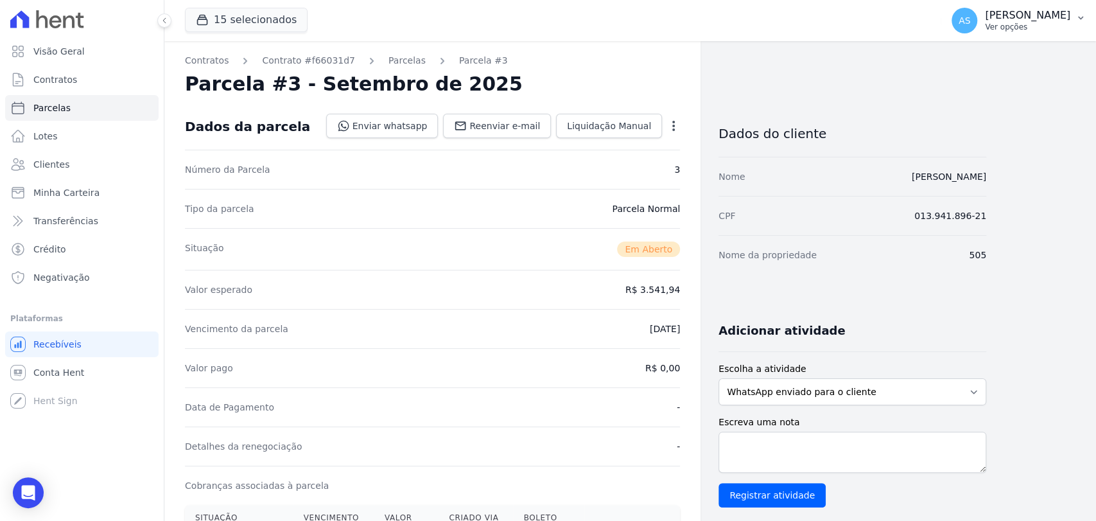
click at [1078, 19] on icon "button" at bounding box center [1080, 18] width 10 height 10
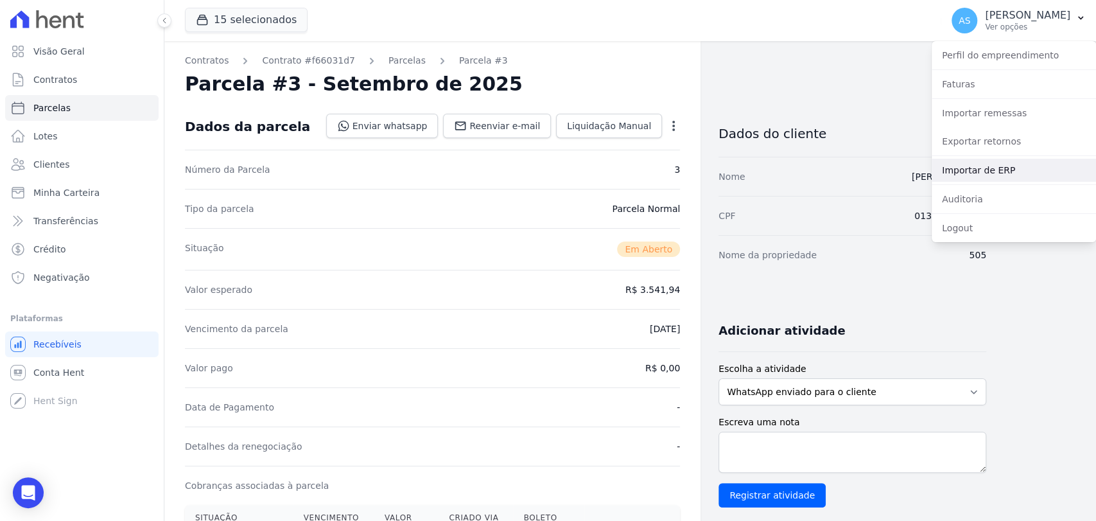
click at [970, 170] on link "Importar de ERP" at bounding box center [1013, 170] width 164 height 23
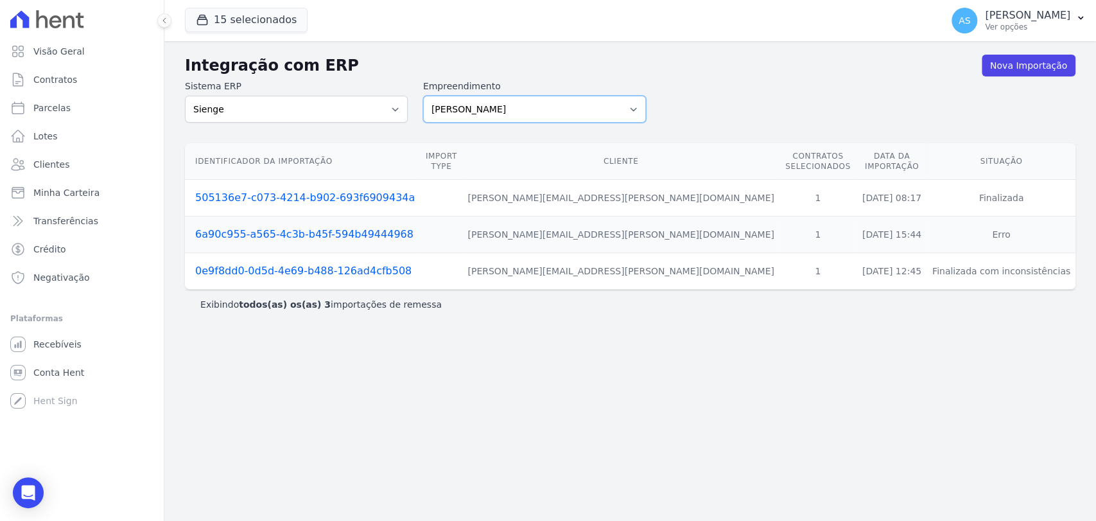
click at [632, 105] on select "Amaré Arpoador Art Prime - Irajá ÁUREOS B. Unique CTV Beat Residencial CTV Mob …" at bounding box center [534, 109] width 223 height 27
select select "9db4d767-ec98-4519-aed7-f9568aa0b04c"
click at [423, 96] on select "Amaré Arpoador Art Prime - Irajá ÁUREOS B. Unique CTV Beat Residencial CTV Mob …" at bounding box center [534, 109] width 223 height 27
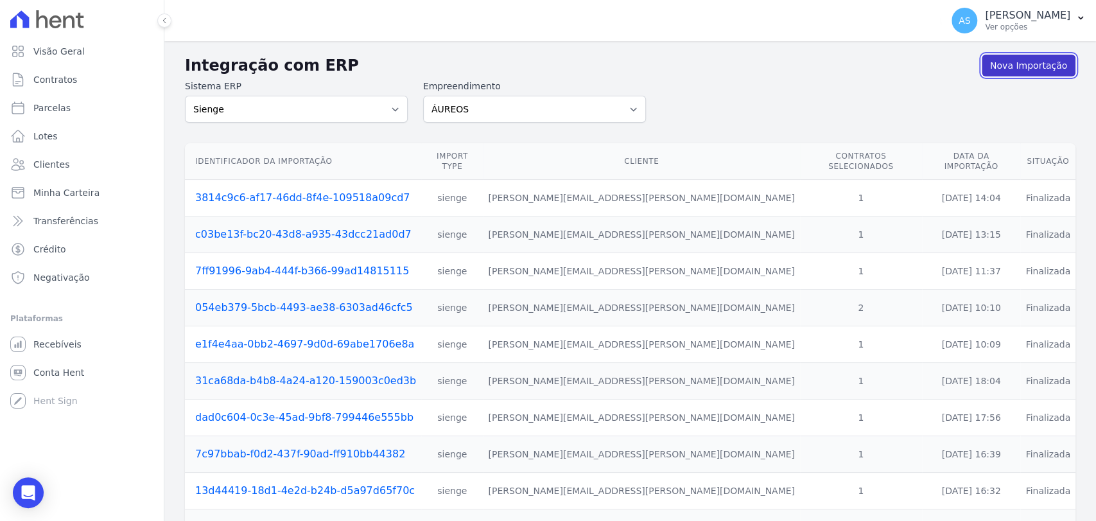
click at [1025, 64] on link "Nova Importação" at bounding box center [1029, 66] width 94 height 22
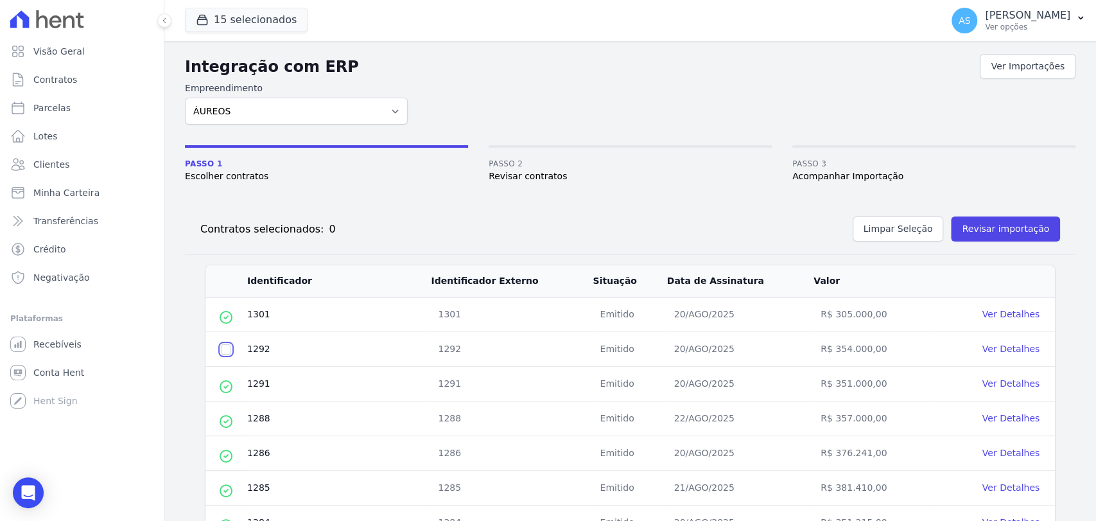
click at [222, 351] on input "checkbox" at bounding box center [226, 349] width 10 height 10
checkbox input "true"
click at [1002, 213] on div "Contratos selecionados: 1 Limpar Seleção Revisar importação" at bounding box center [625, 226] width 870 height 30
click at [995, 223] on button "Revisar importação" at bounding box center [1005, 228] width 109 height 25
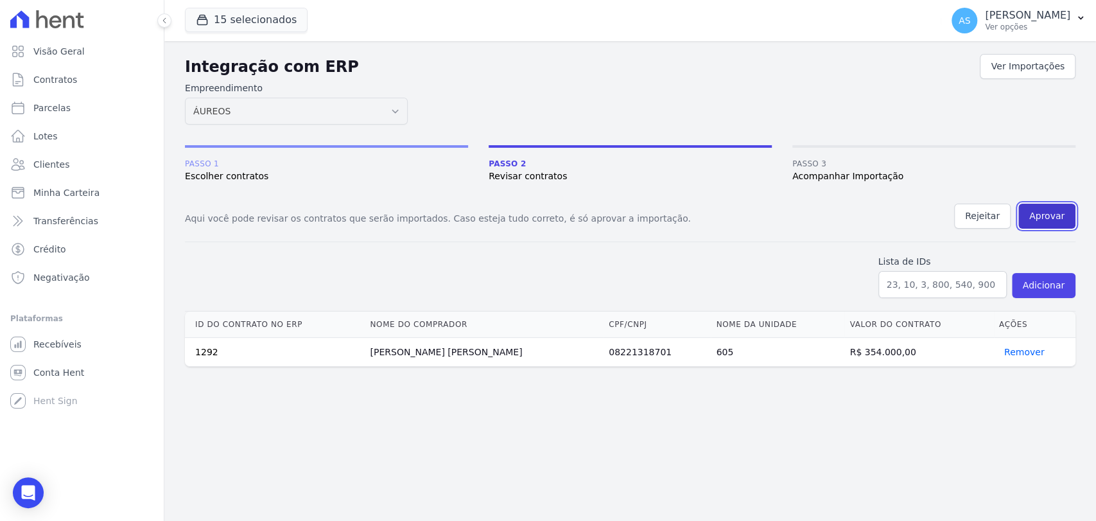
click at [1050, 214] on button "Aprovar" at bounding box center [1046, 215] width 57 height 25
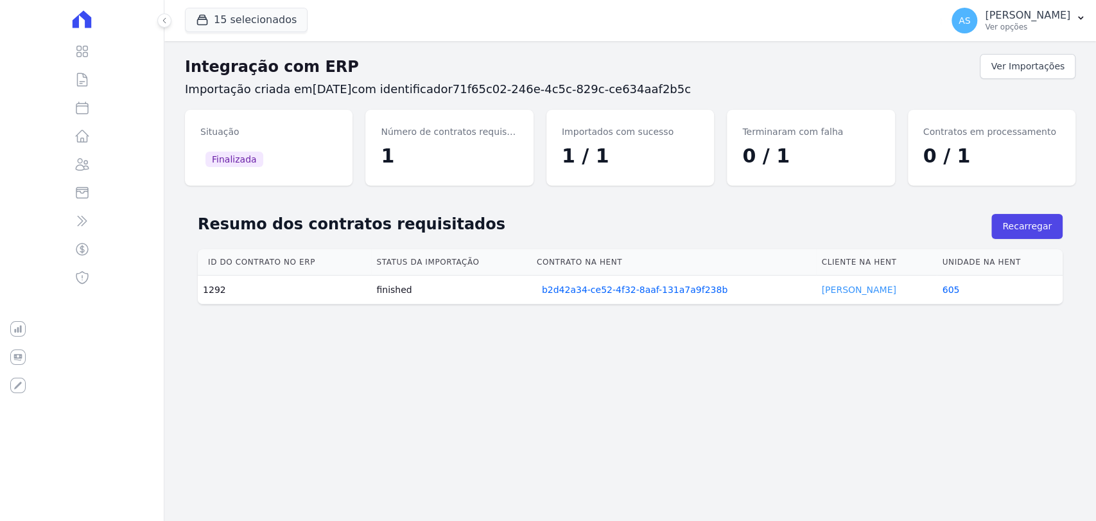
click at [844, 290] on link "[PERSON_NAME]" at bounding box center [858, 289] width 74 height 10
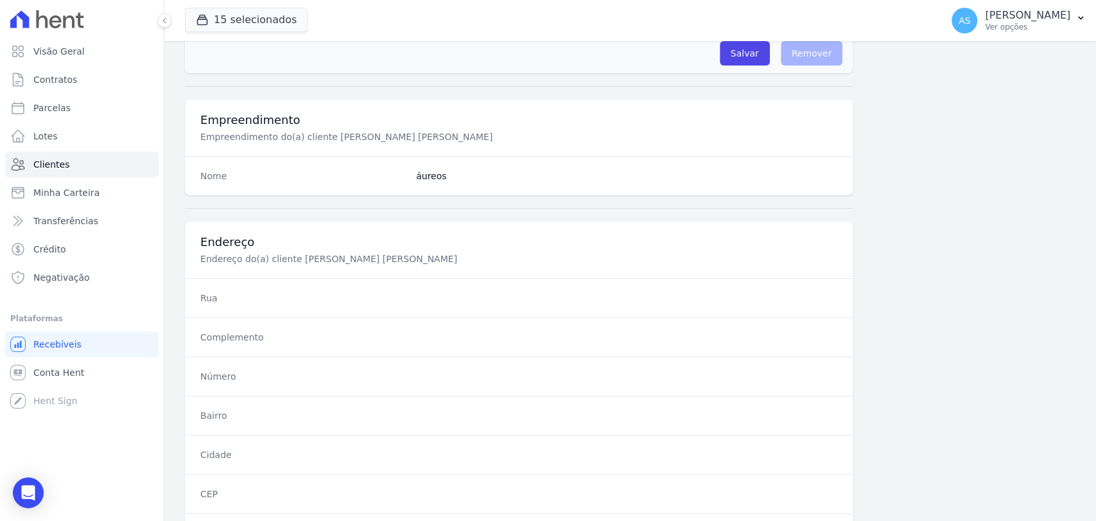
scroll to position [678, 0]
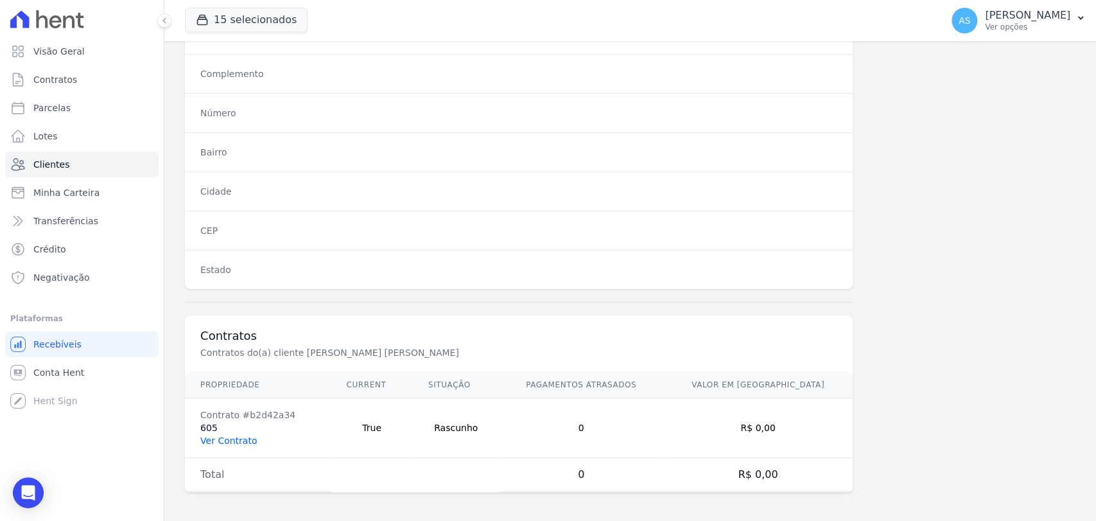
click at [226, 441] on link "Ver Contrato" at bounding box center [228, 440] width 56 height 10
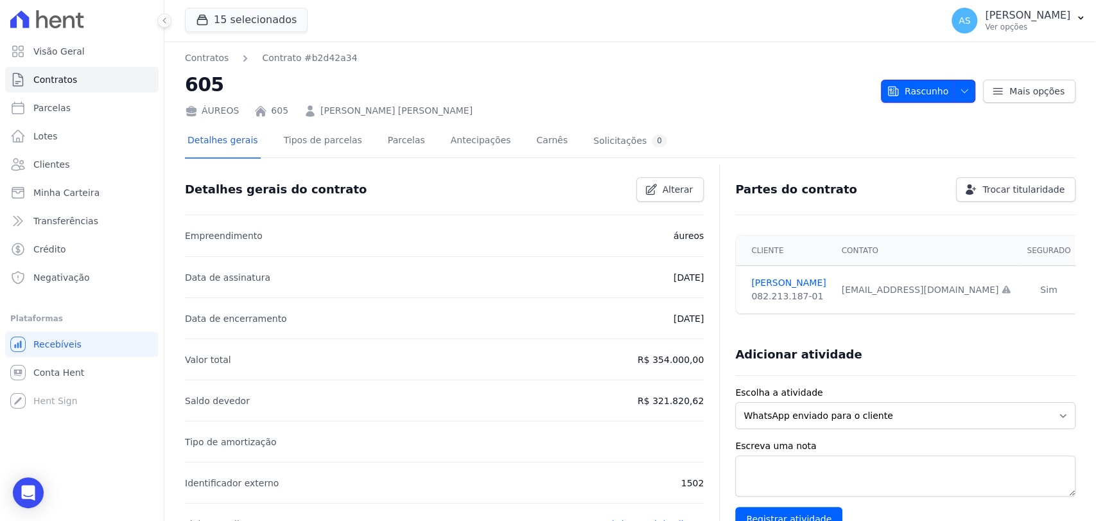
click at [959, 88] on icon "button" at bounding box center [964, 91] width 10 height 10
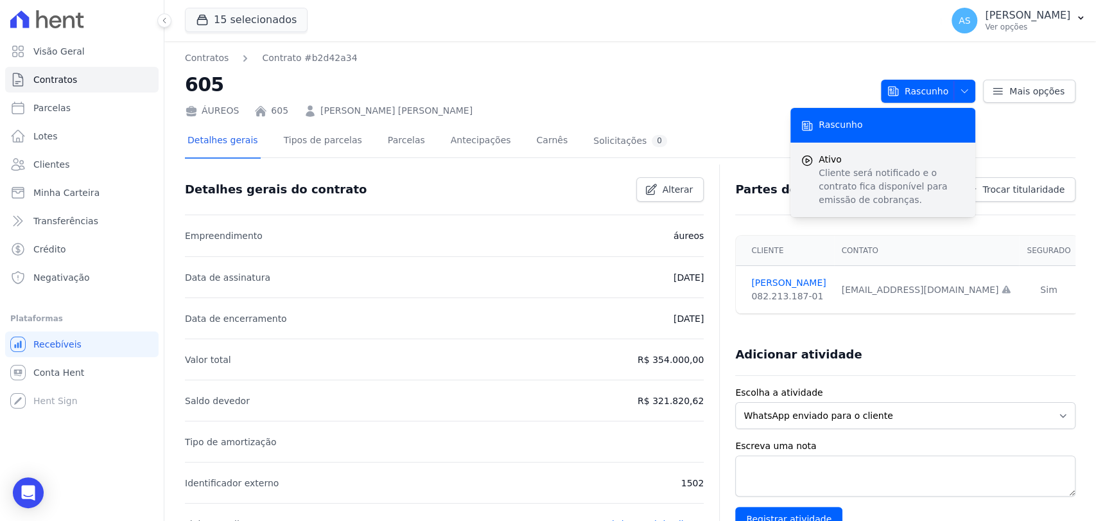
click at [867, 167] on p "Cliente será notificado e o contrato fica disponível para emissão de cobranças." at bounding box center [891, 186] width 146 height 40
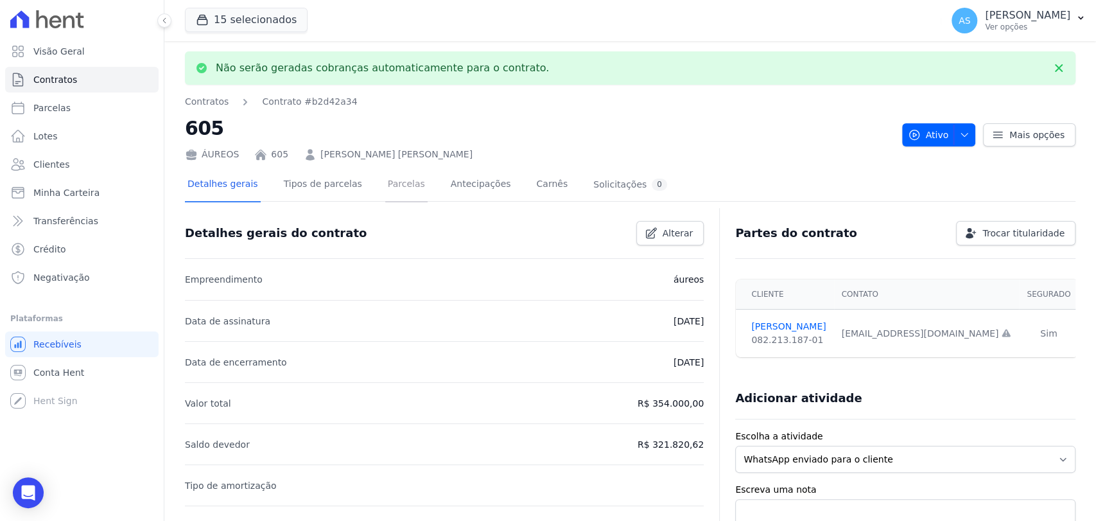
click at [385, 186] on link "Parcelas" at bounding box center [406, 185] width 42 height 34
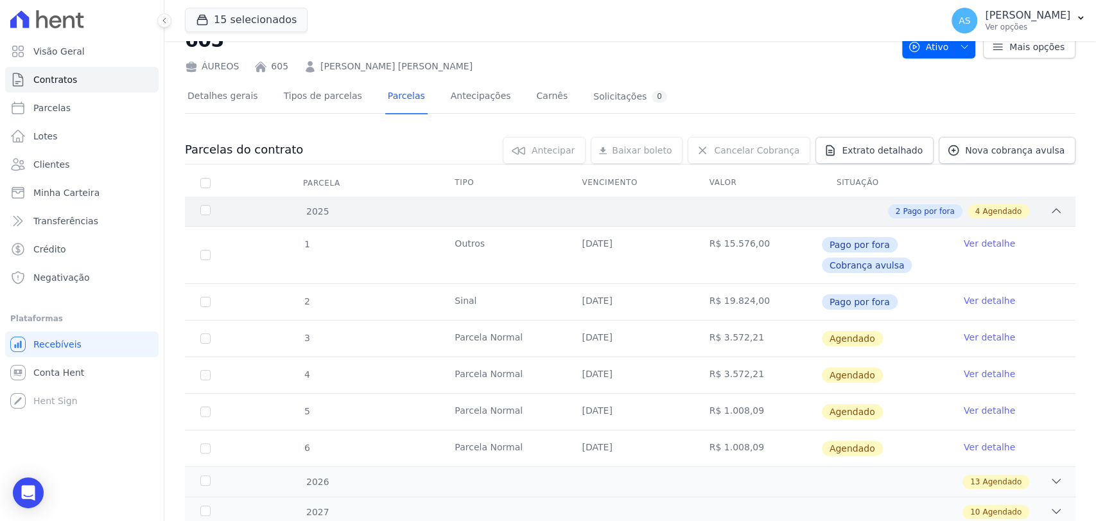
scroll to position [87, 0]
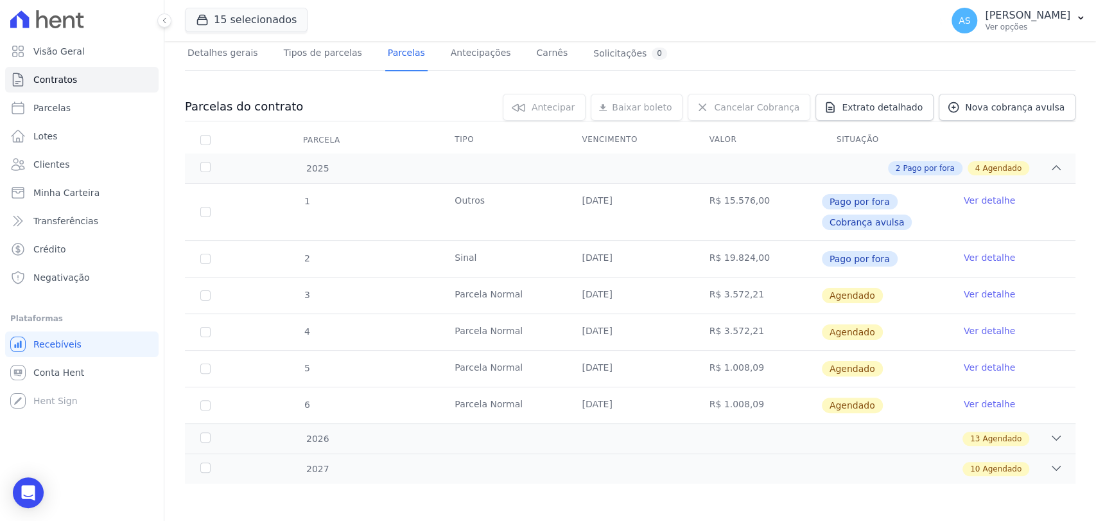
click at [982, 293] on link "Ver detalhe" at bounding box center [989, 294] width 51 height 13
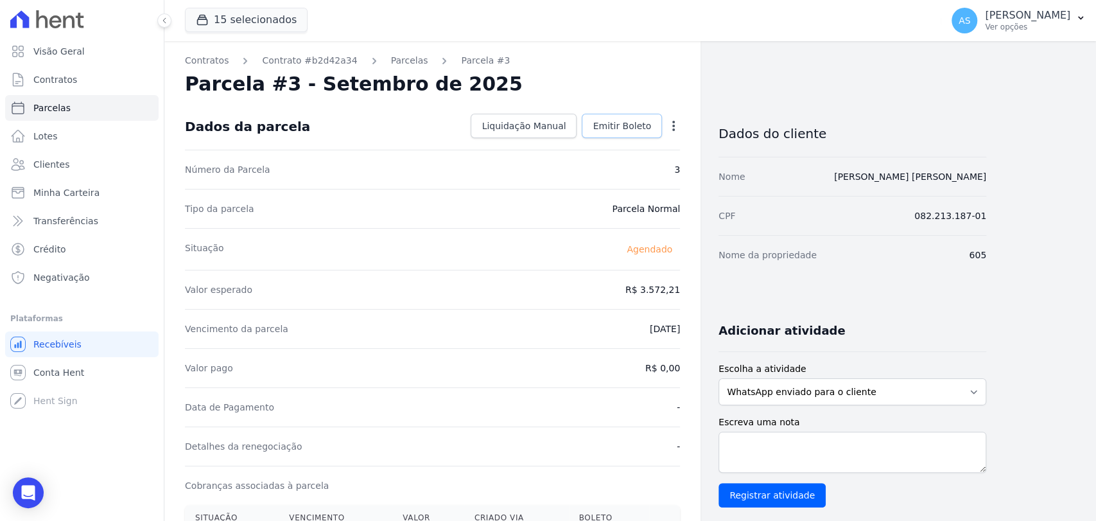
click at [618, 128] on span "Emitir Boleto" at bounding box center [622, 125] width 58 height 13
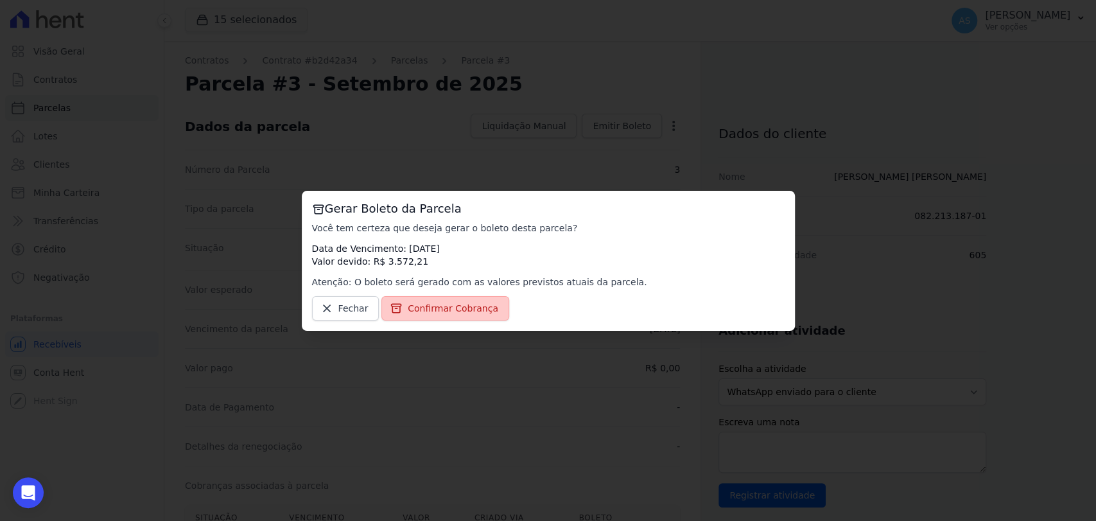
click at [453, 309] on span "Confirmar Cobrança" at bounding box center [453, 308] width 91 height 13
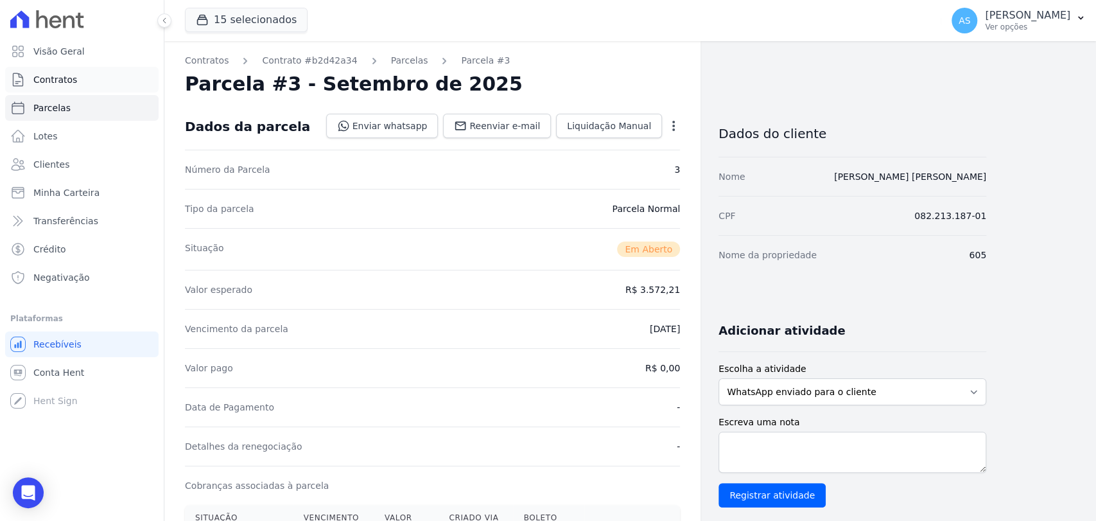
click at [62, 80] on span "Contratos" at bounding box center [55, 79] width 44 height 13
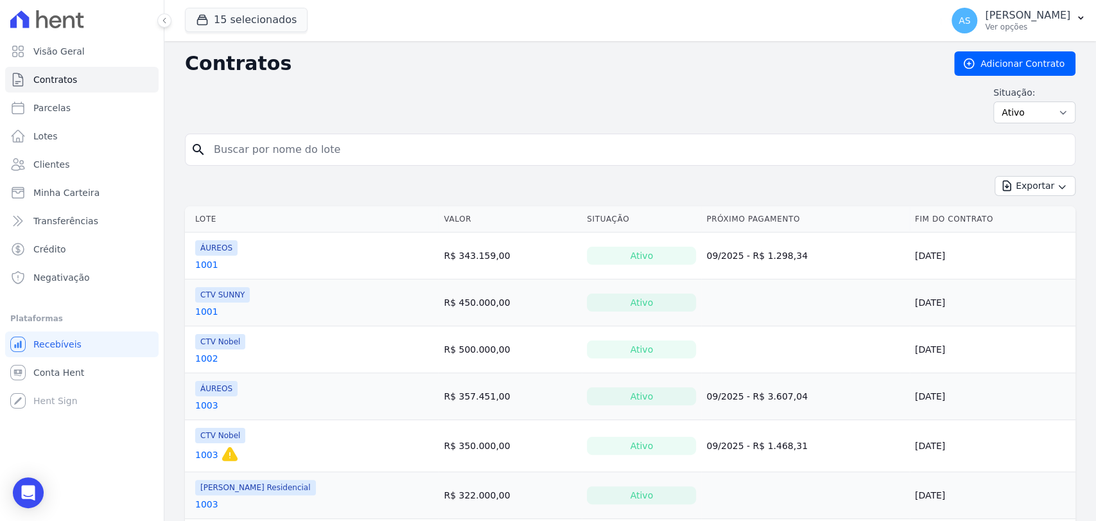
click at [236, 157] on input "search" at bounding box center [637, 150] width 863 height 26
type input "1212"
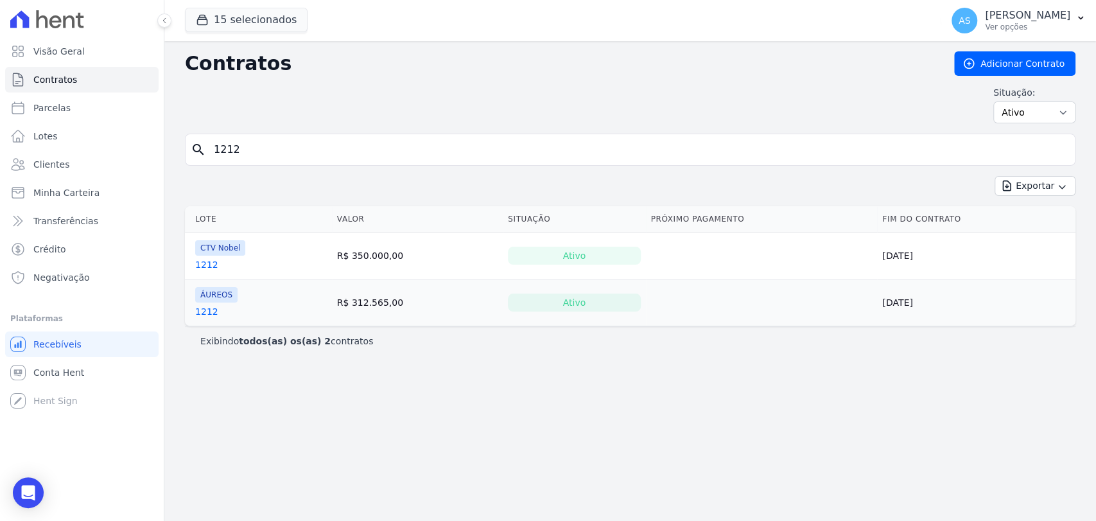
click at [199, 308] on link "1212" at bounding box center [206, 311] width 23 height 13
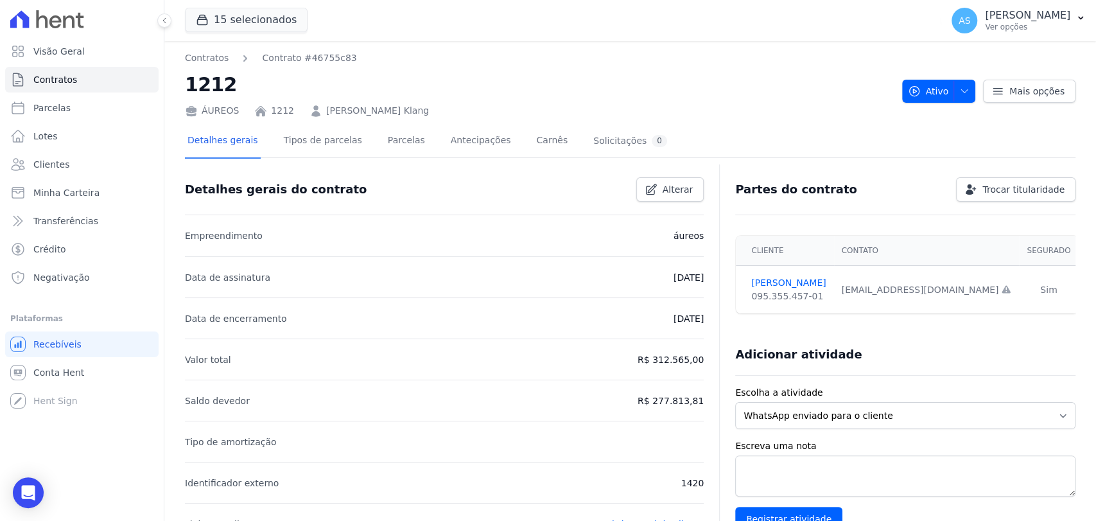
click at [381, 109] on link "[PERSON_NAME] Klang" at bounding box center [377, 110] width 103 height 13
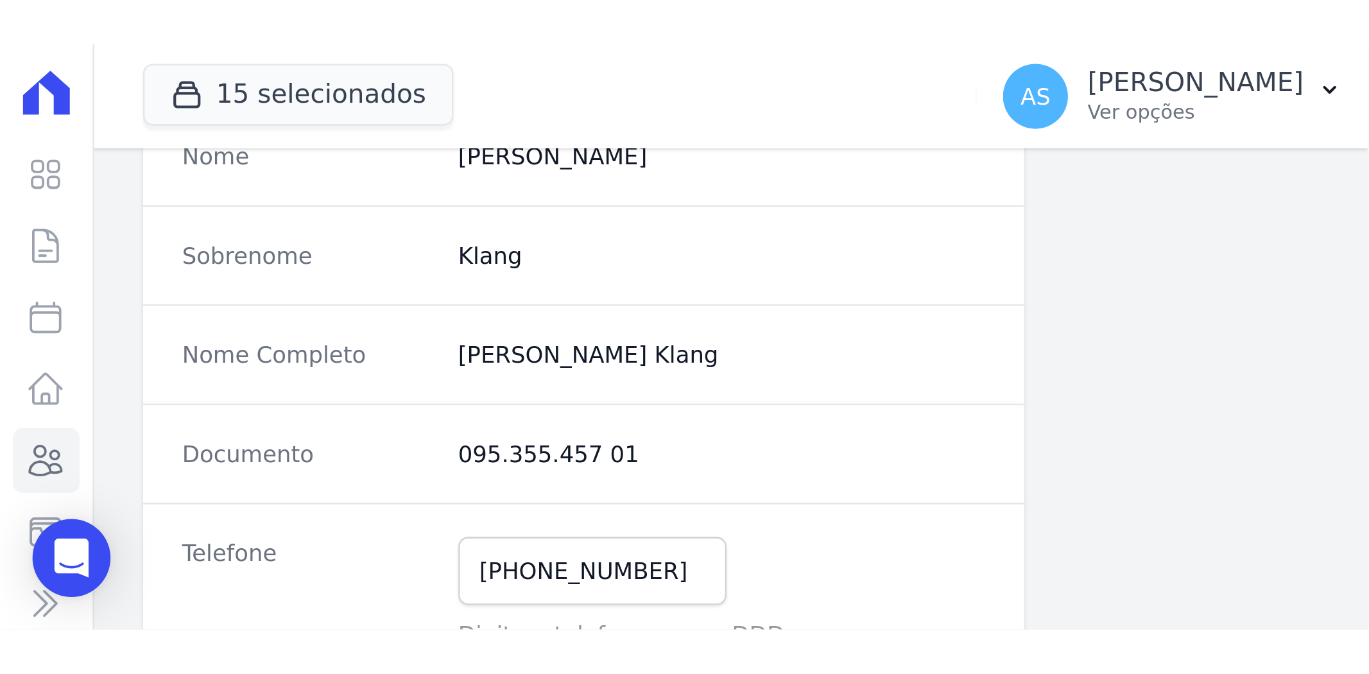
scroll to position [143, 0]
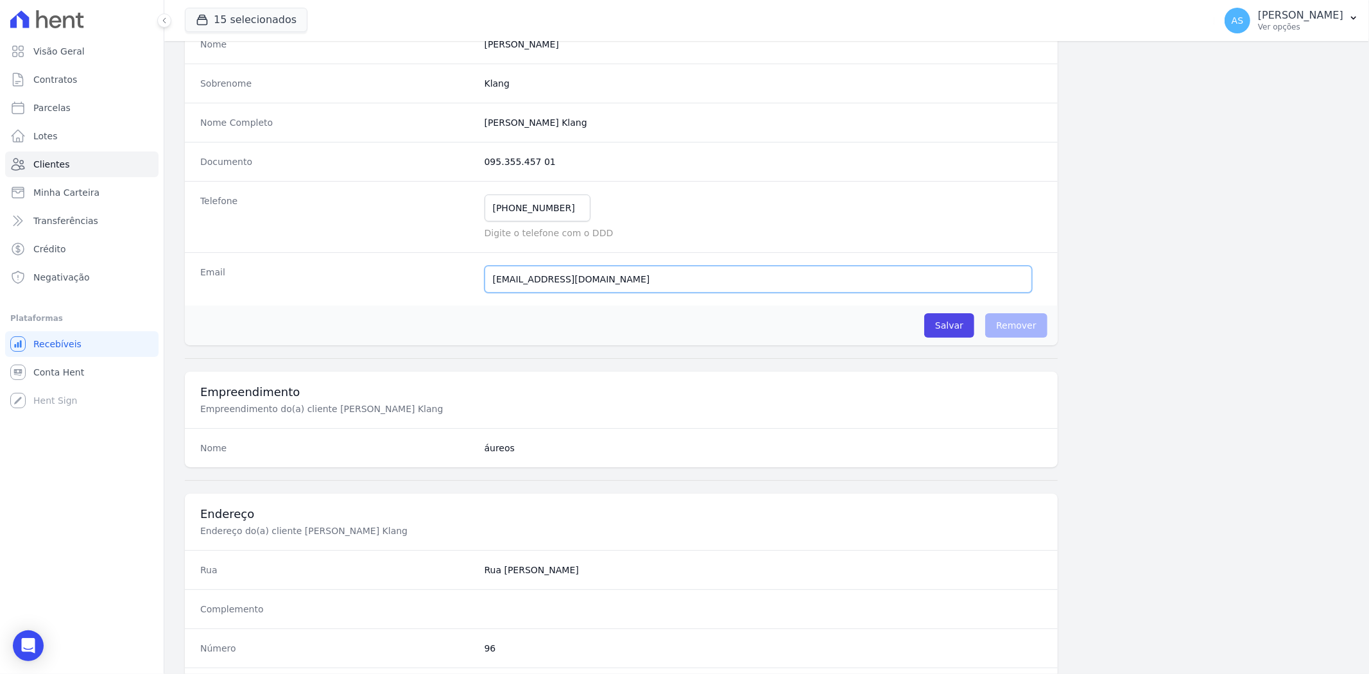
drag, startPoint x: 613, startPoint y: 281, endPoint x: 362, endPoint y: 311, distance: 252.7
click at [362, 311] on div "Nome [PERSON_NAME] Sobrenome [GEOGRAPHIC_DATA] Nome Completo [PERSON_NAME] Klan…" at bounding box center [621, 184] width 873 height 321
paste input "c"
type input "[EMAIL_ADDRESS][DOMAIN_NAME]"
click at [950, 329] on input "Salvar" at bounding box center [949, 325] width 50 height 24
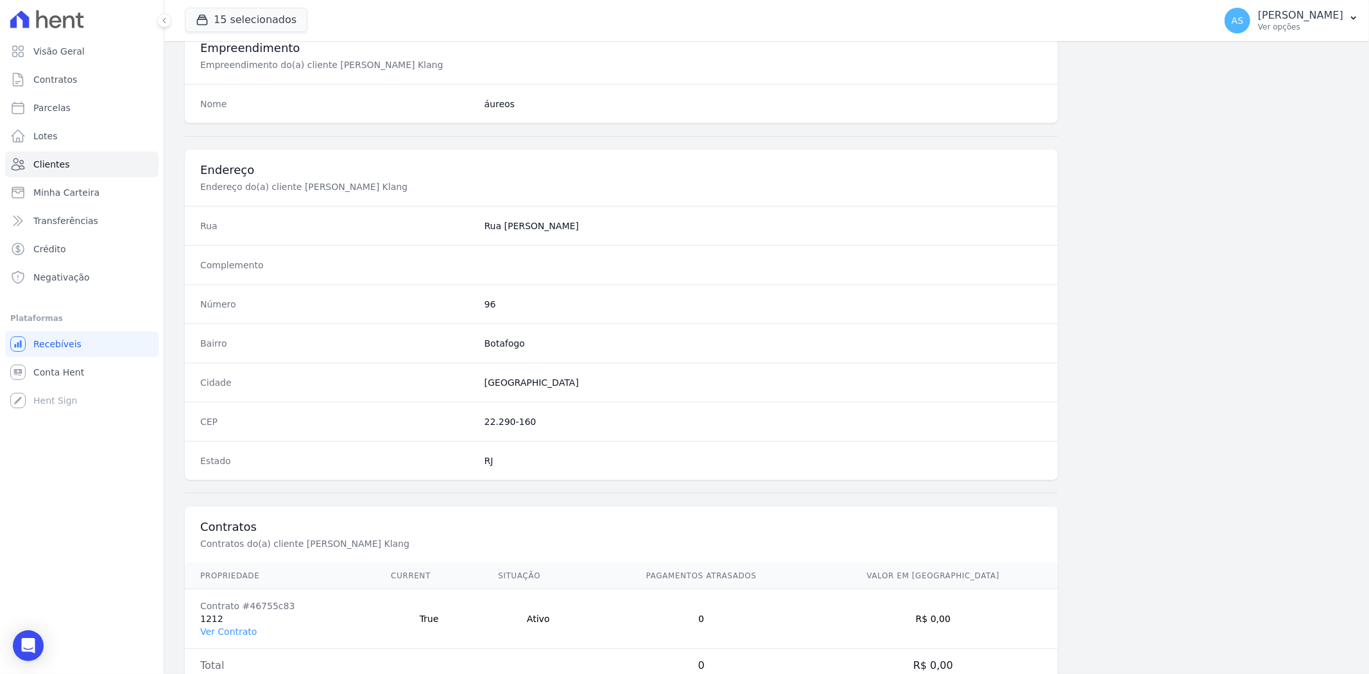
scroll to position [573, 0]
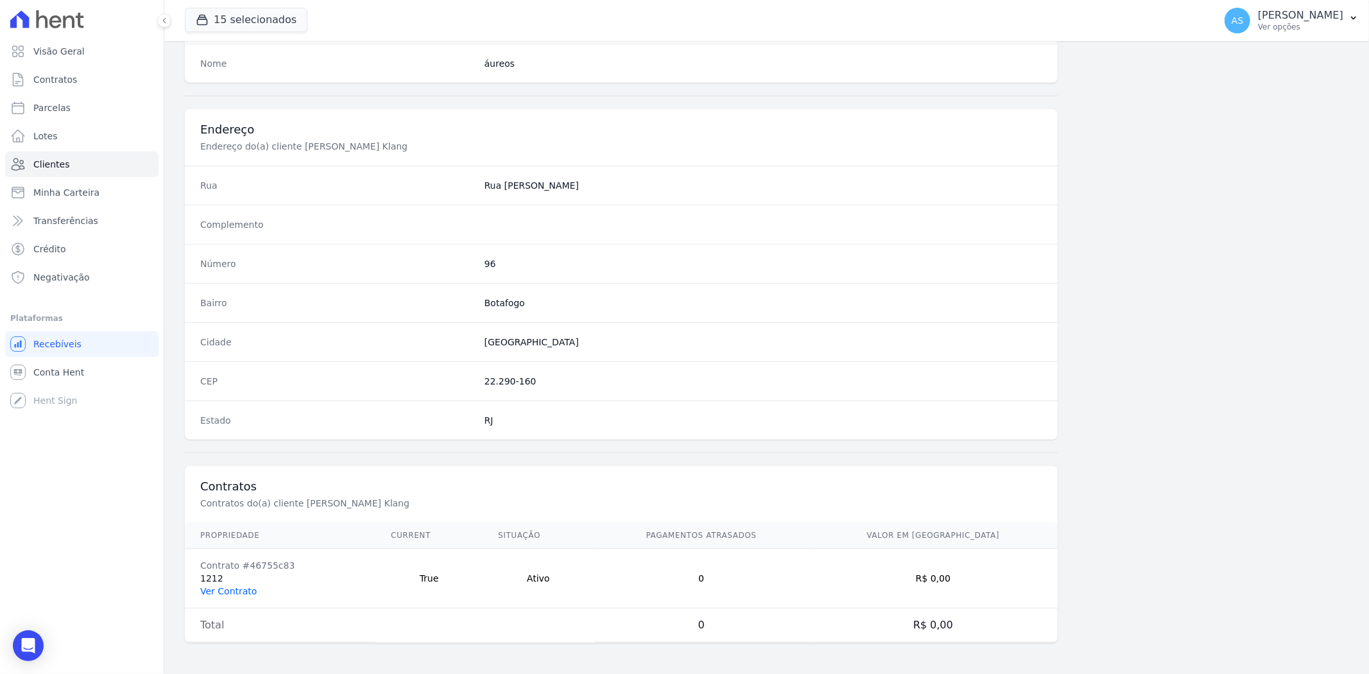
click at [219, 520] on link "Ver Contrato" at bounding box center [228, 591] width 56 height 10
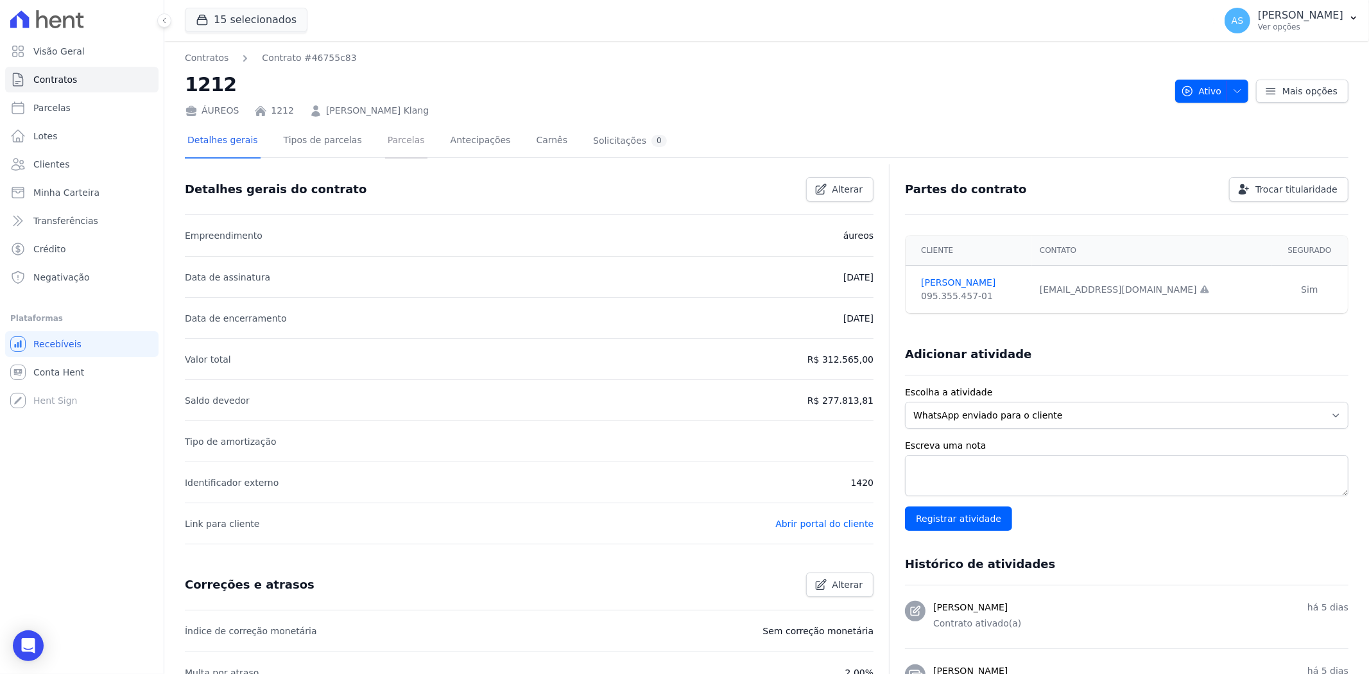
click at [385, 139] on link "Parcelas" at bounding box center [406, 142] width 42 height 34
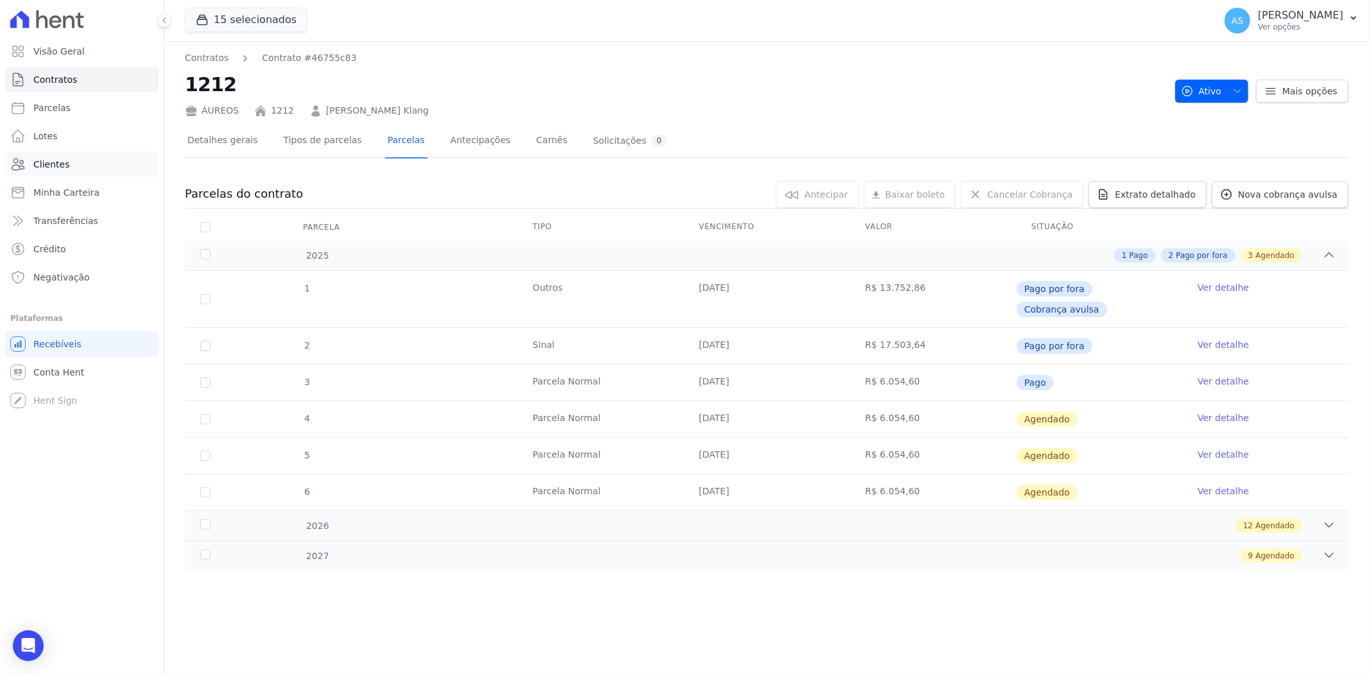
click at [35, 168] on span "Clientes" at bounding box center [51, 164] width 36 height 13
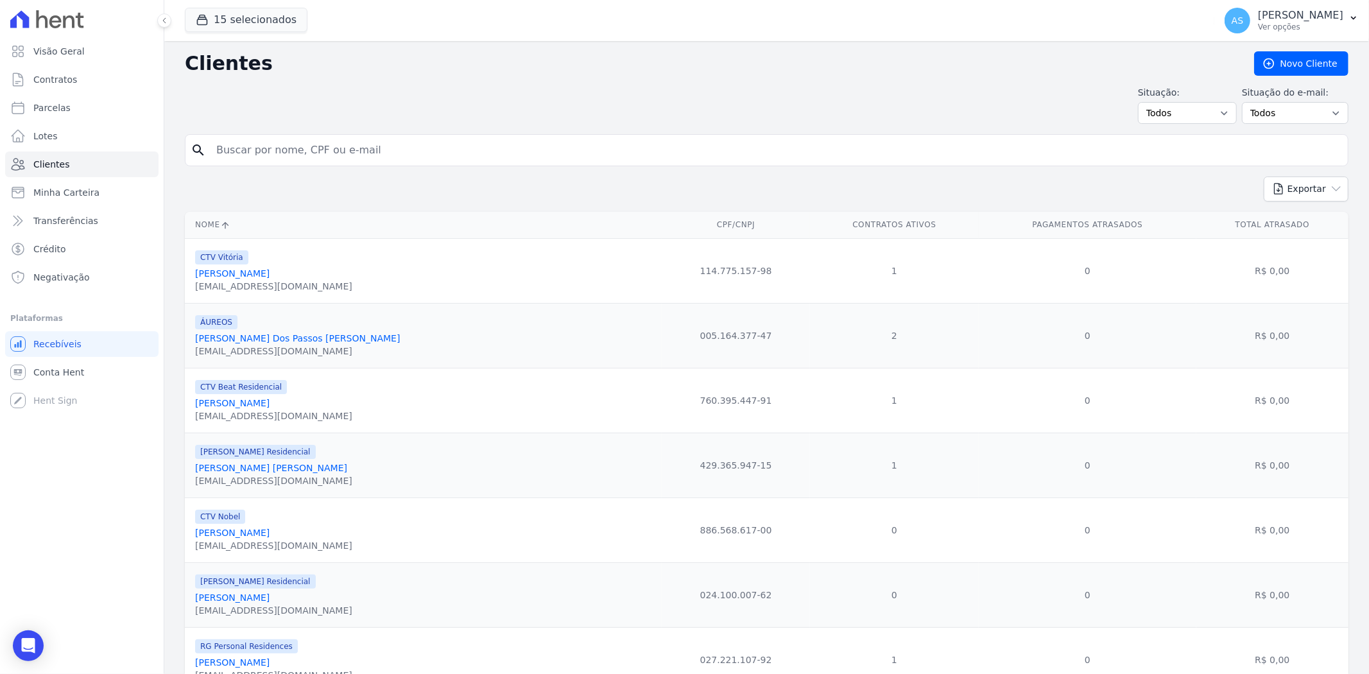
click at [304, 152] on input "search" at bounding box center [776, 150] width 1134 height 26
paste input "[PERSON_NAME]"
type input "[PERSON_NAME]"
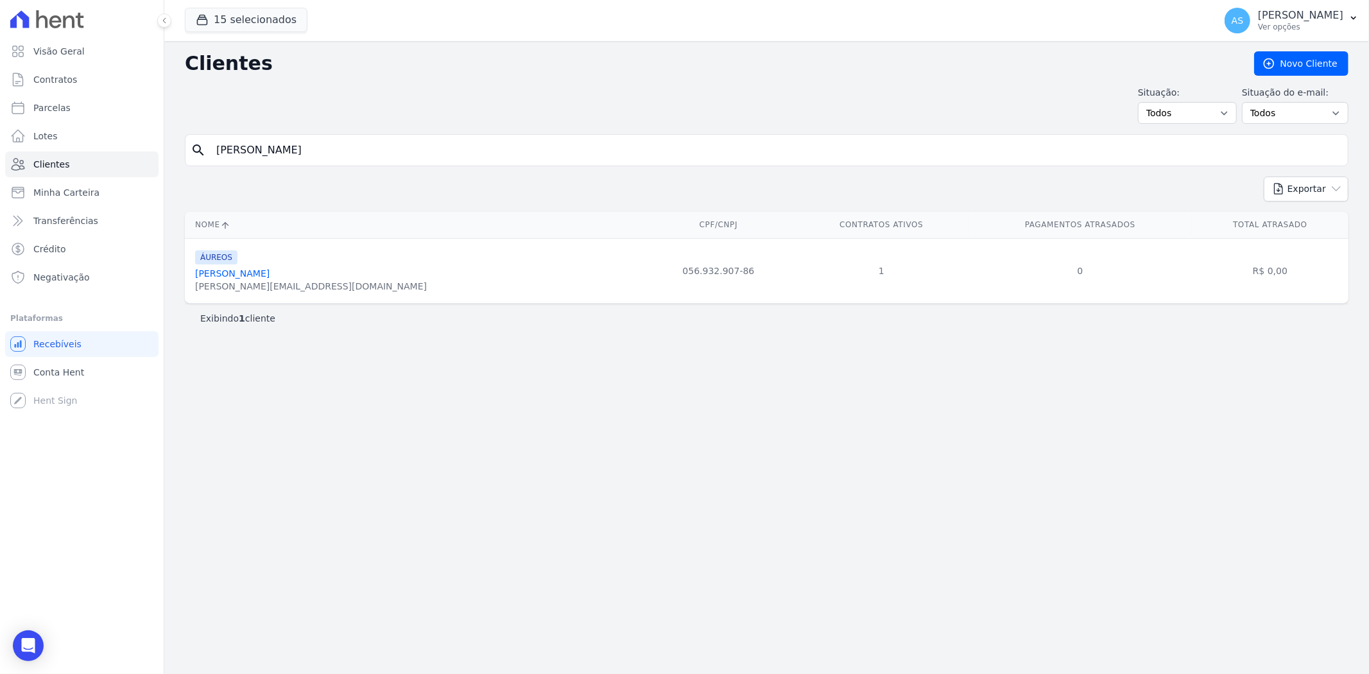
click at [267, 276] on link "[PERSON_NAME]" at bounding box center [232, 273] width 74 height 10
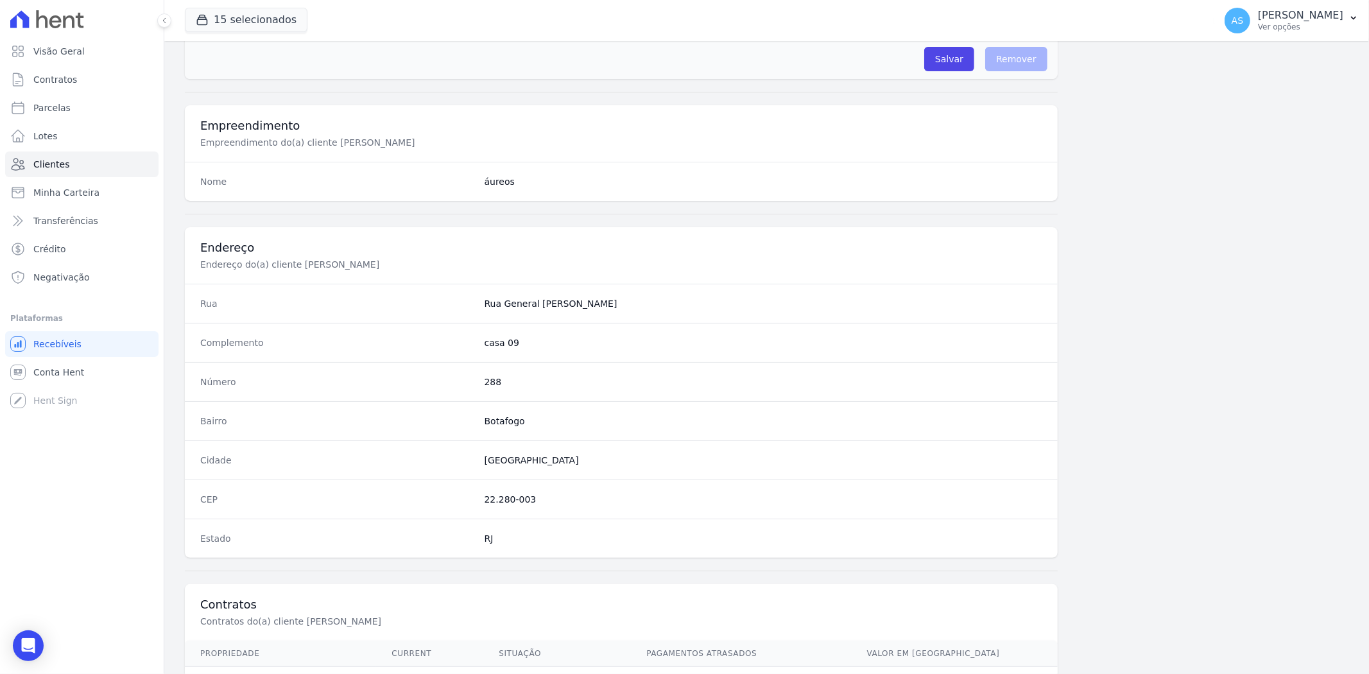
scroll to position [529, 0]
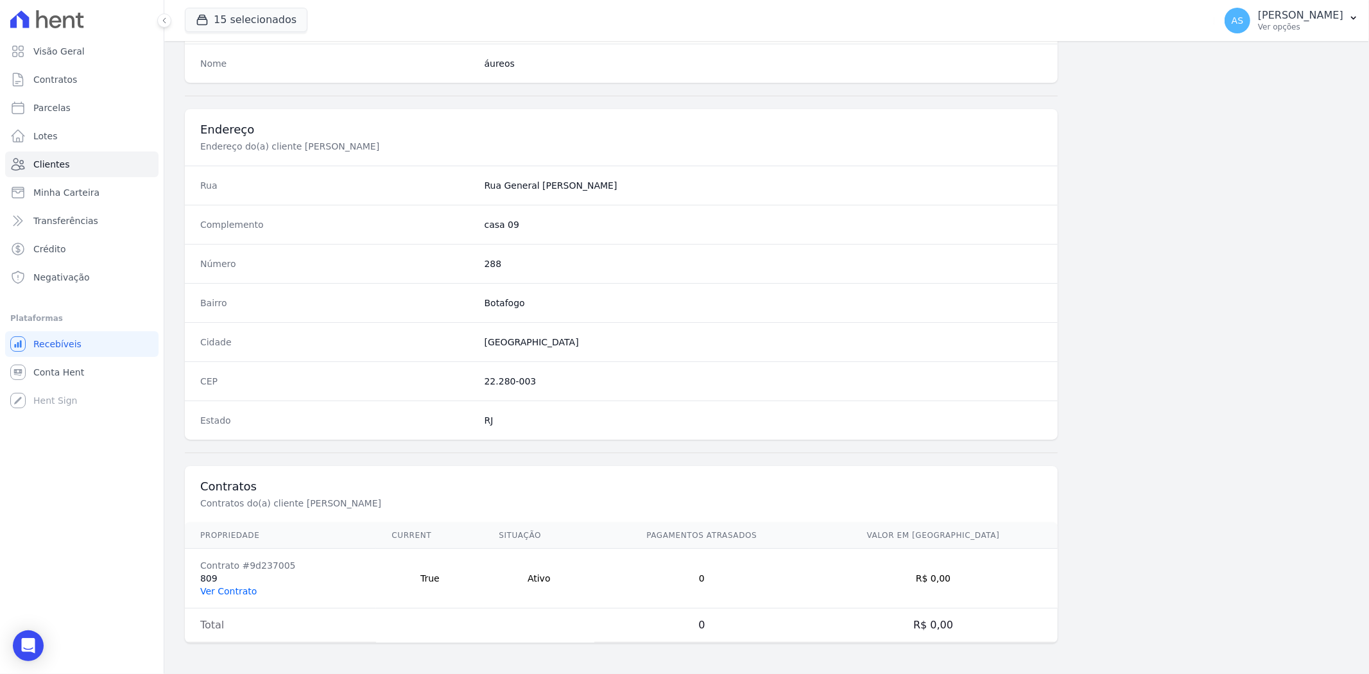
click at [219, 520] on link "Ver Contrato" at bounding box center [228, 591] width 56 height 10
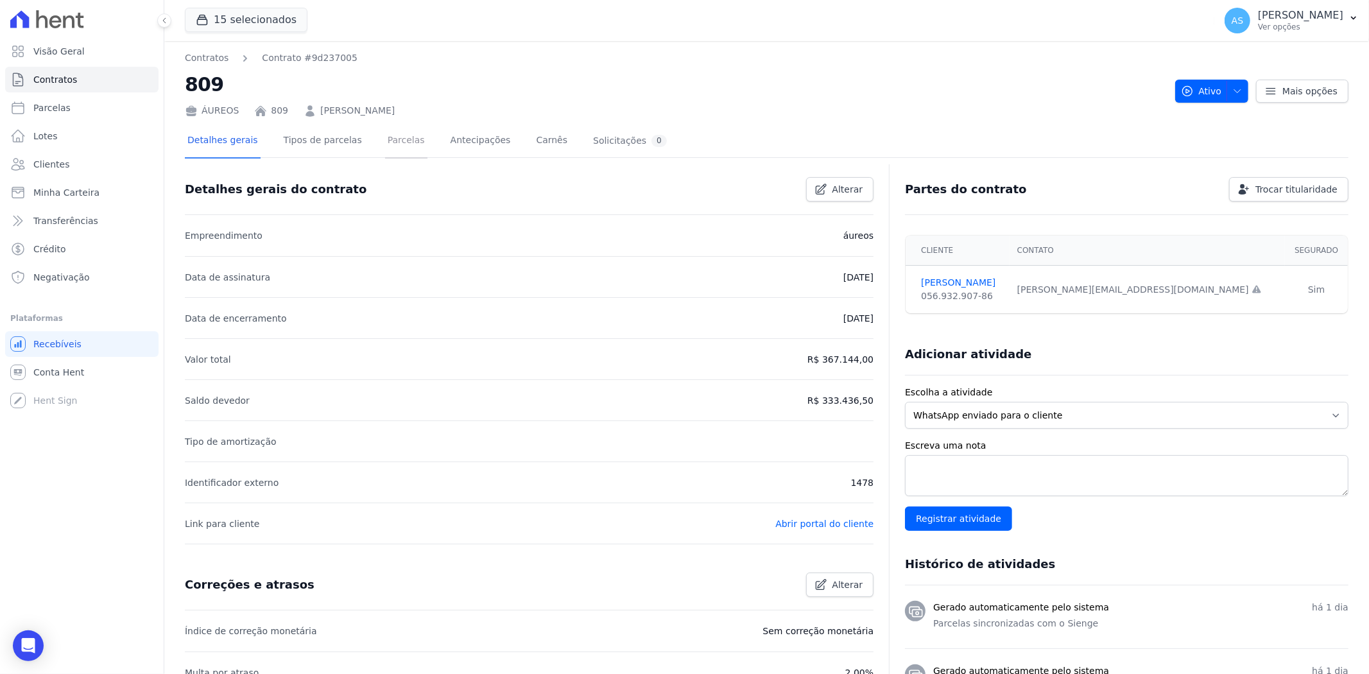
click at [385, 142] on link "Parcelas" at bounding box center [406, 142] width 42 height 34
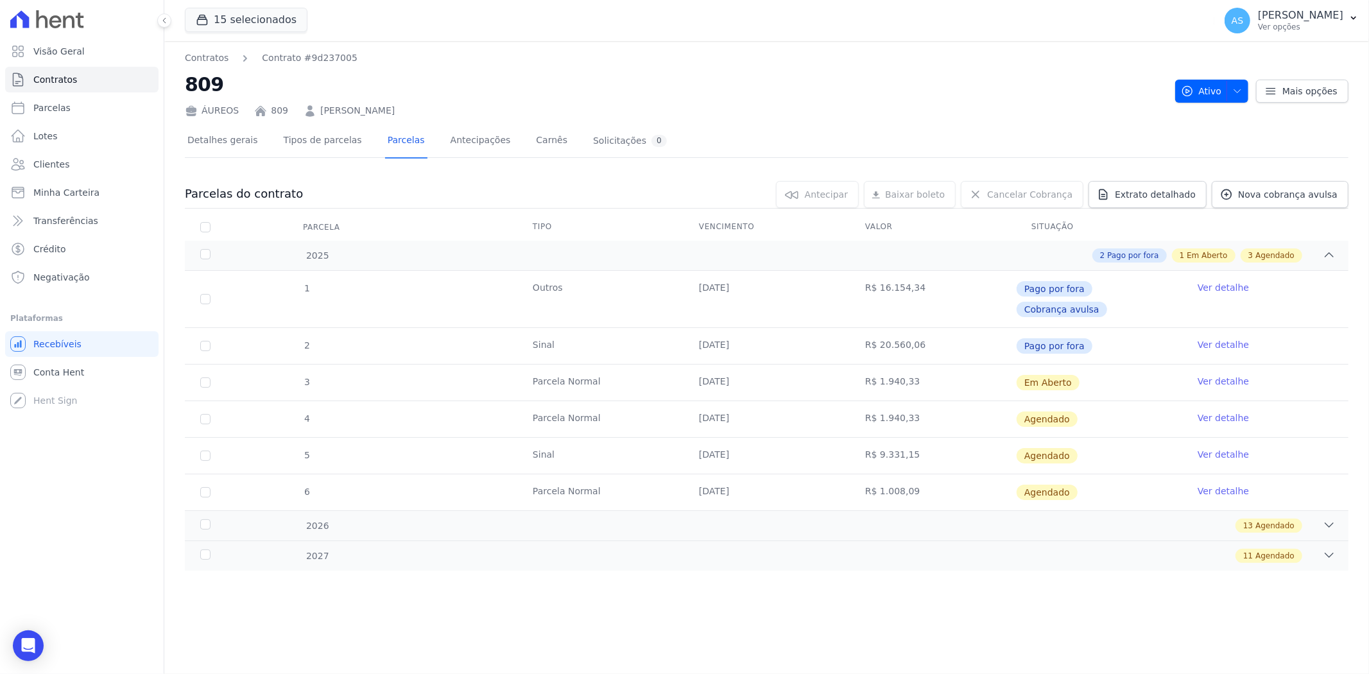
click at [1095, 375] on link "Ver detalhe" at bounding box center [1223, 381] width 51 height 13
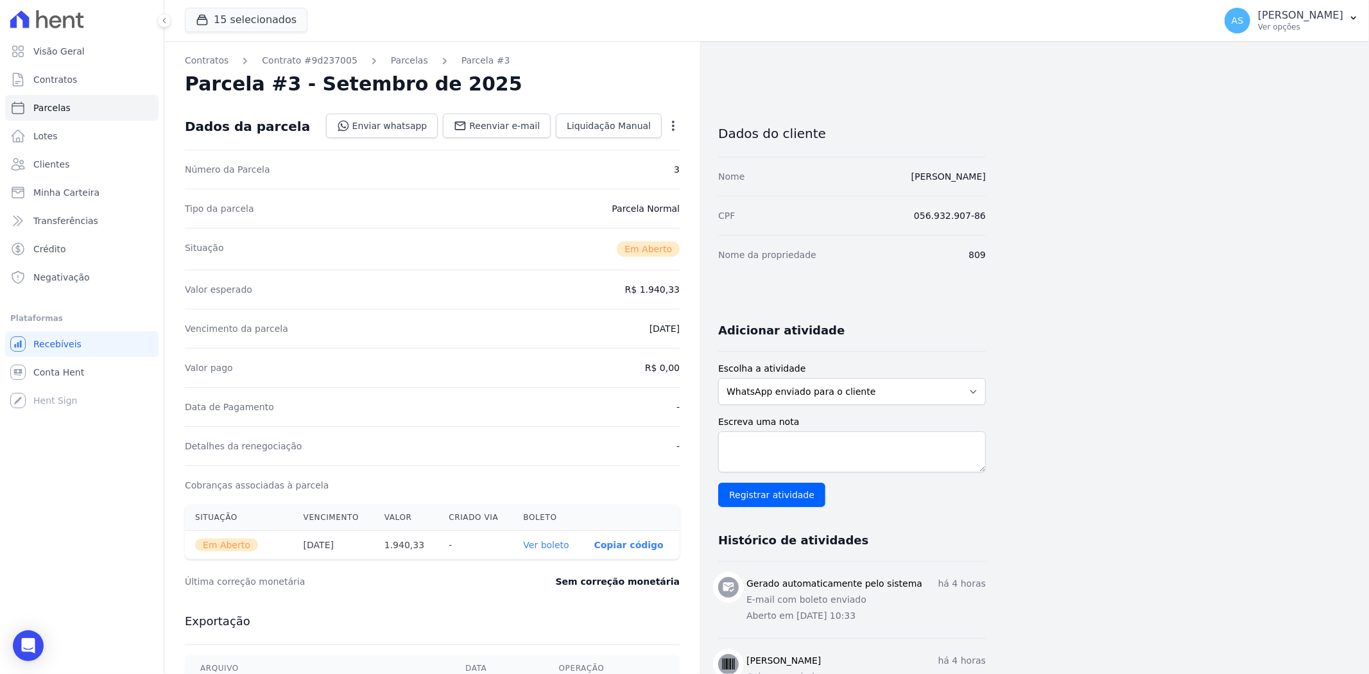
click at [548, 520] on link "Ver boleto" at bounding box center [546, 545] width 46 height 10
